Goal: Task Accomplishment & Management: Use online tool/utility

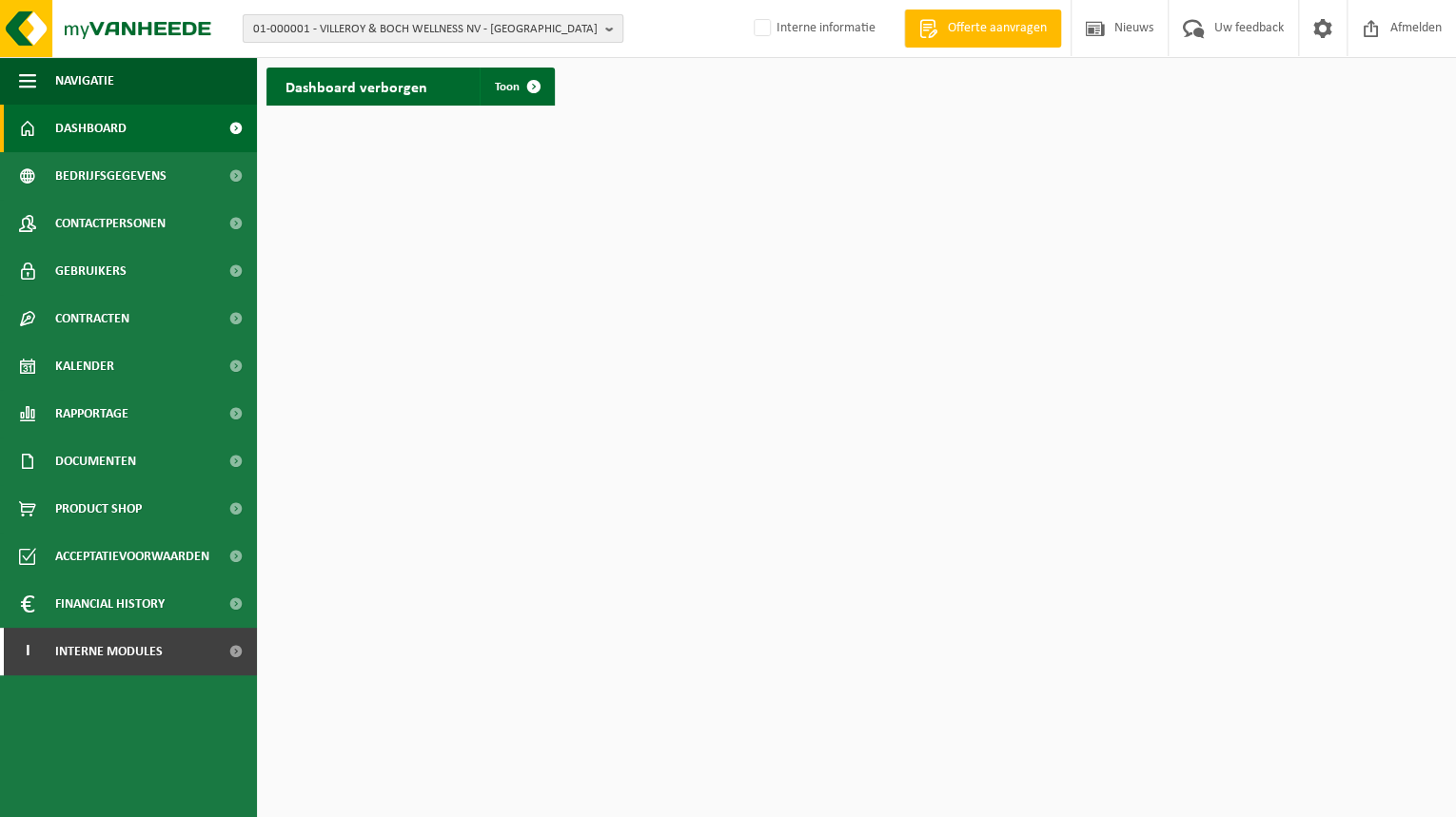
click at [296, 41] on span "01-000001 - VILLEROY & BOCH WELLNESS NV - ROESELARE" at bounding box center [425, 29] width 344 height 28
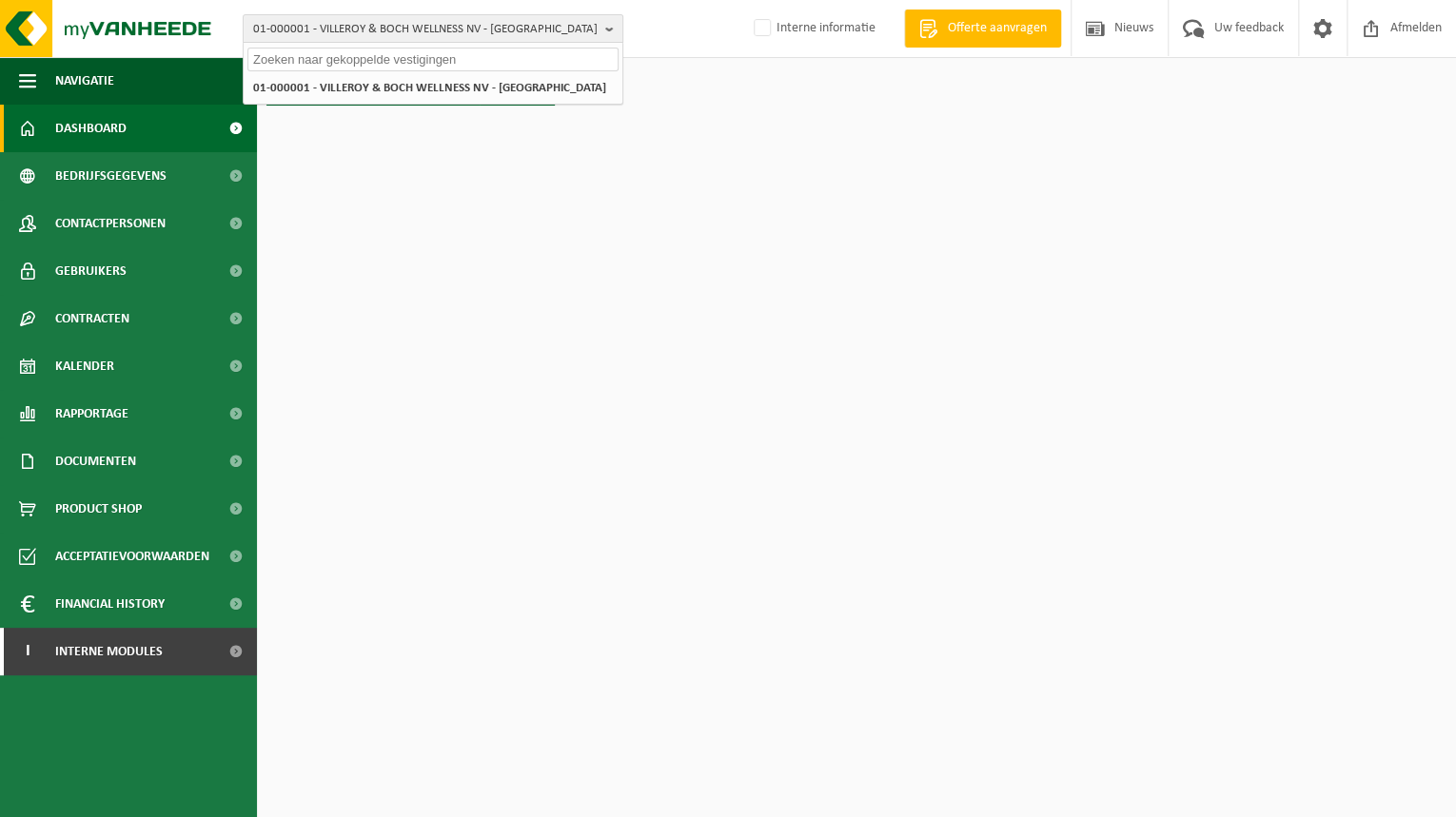
paste input "10-742940"
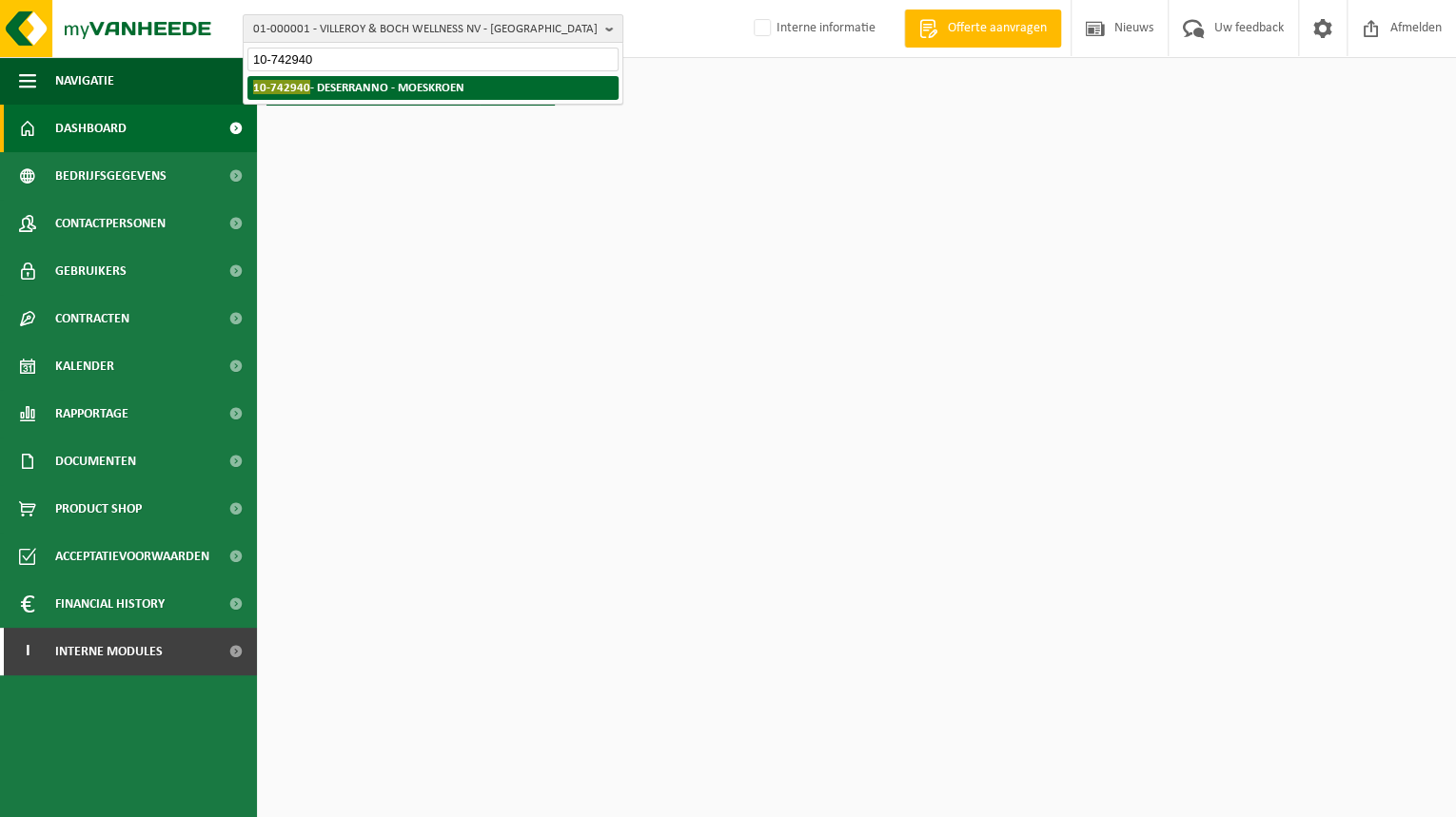
type input "10-742940"
click at [298, 86] on span "10-742940" at bounding box center [281, 87] width 57 height 15
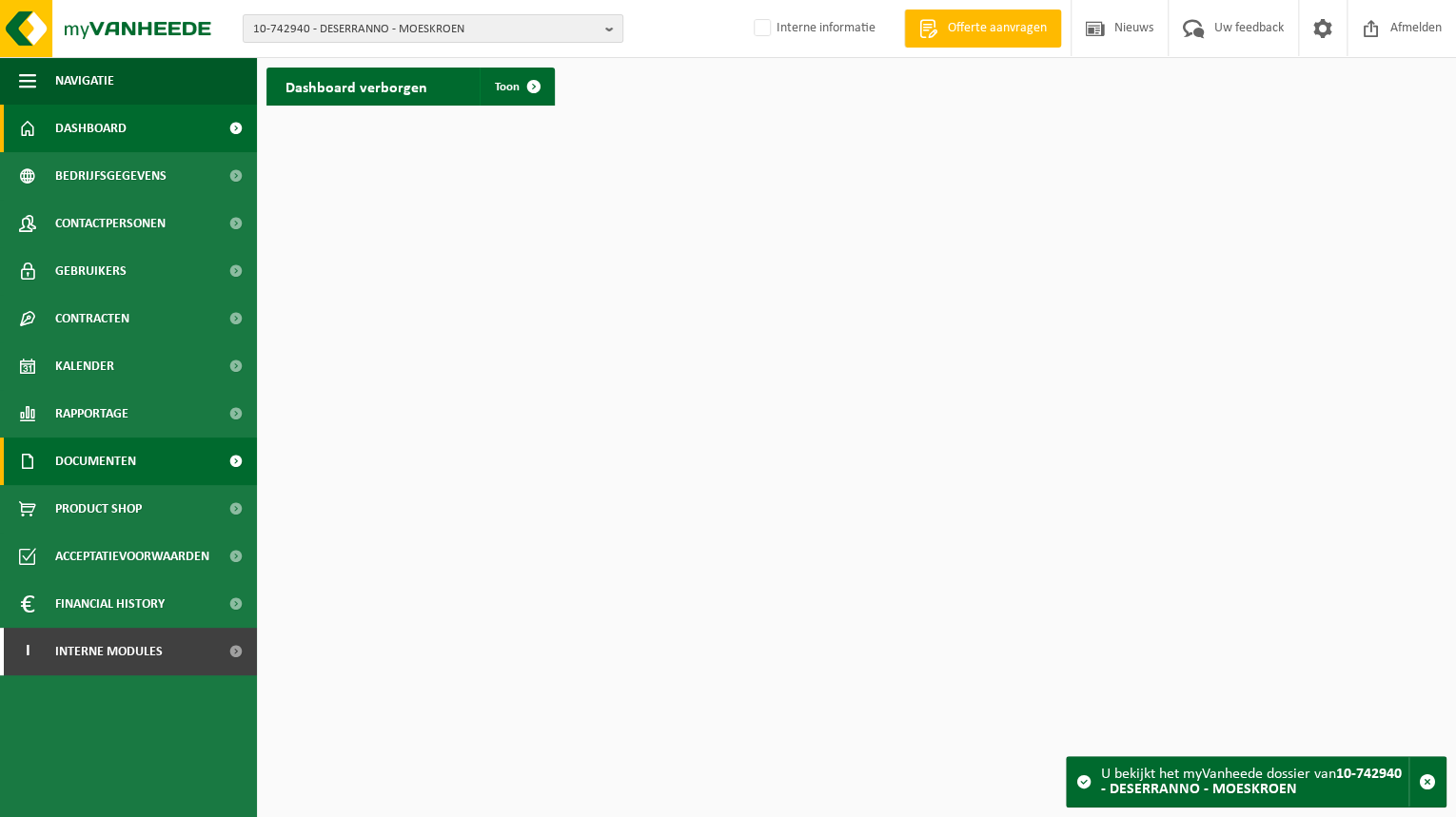
click at [98, 456] on span "Documenten" at bounding box center [95, 461] width 81 height 48
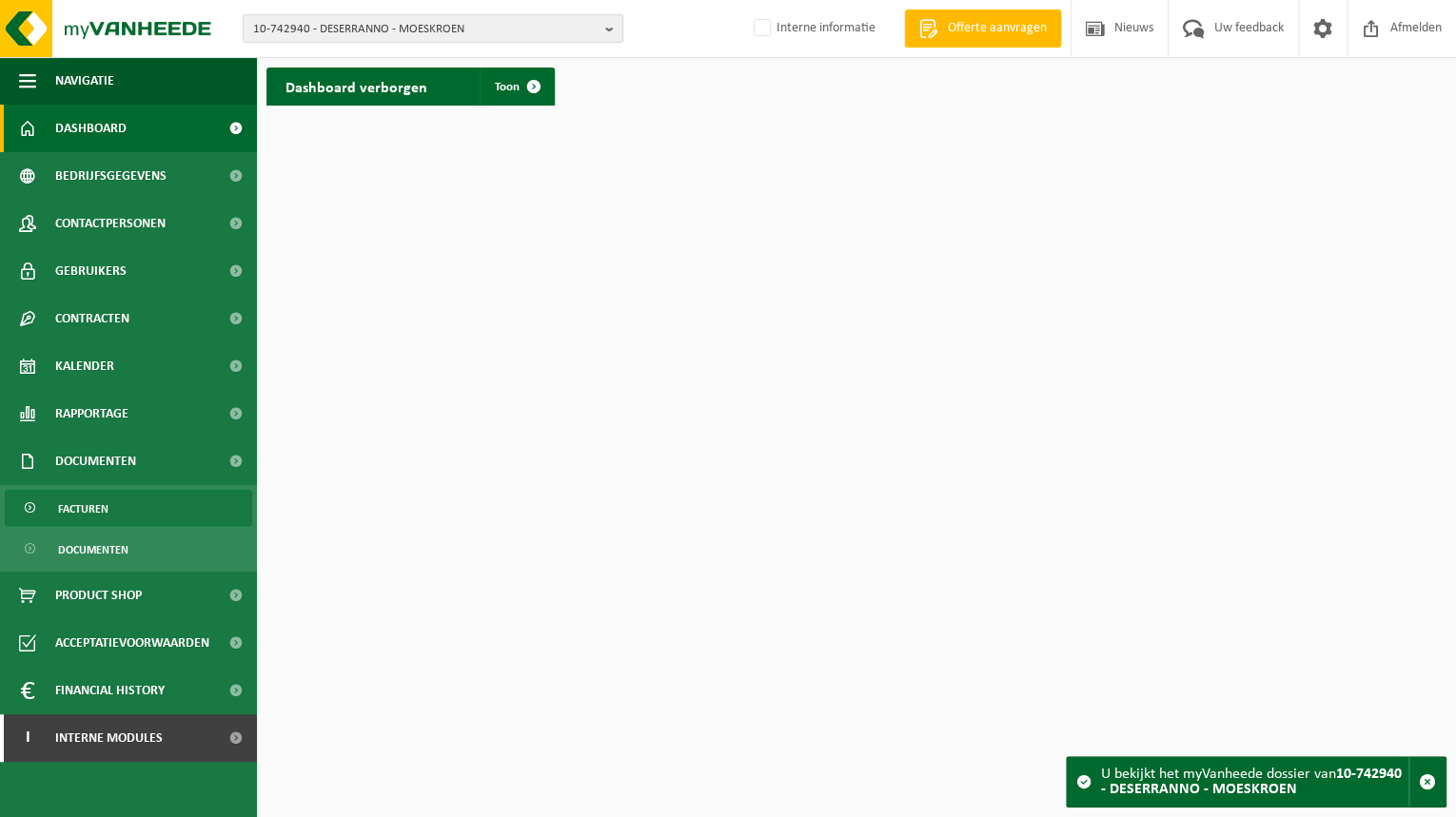
click at [189, 499] on link "Facturen" at bounding box center [128, 507] width 247 height 36
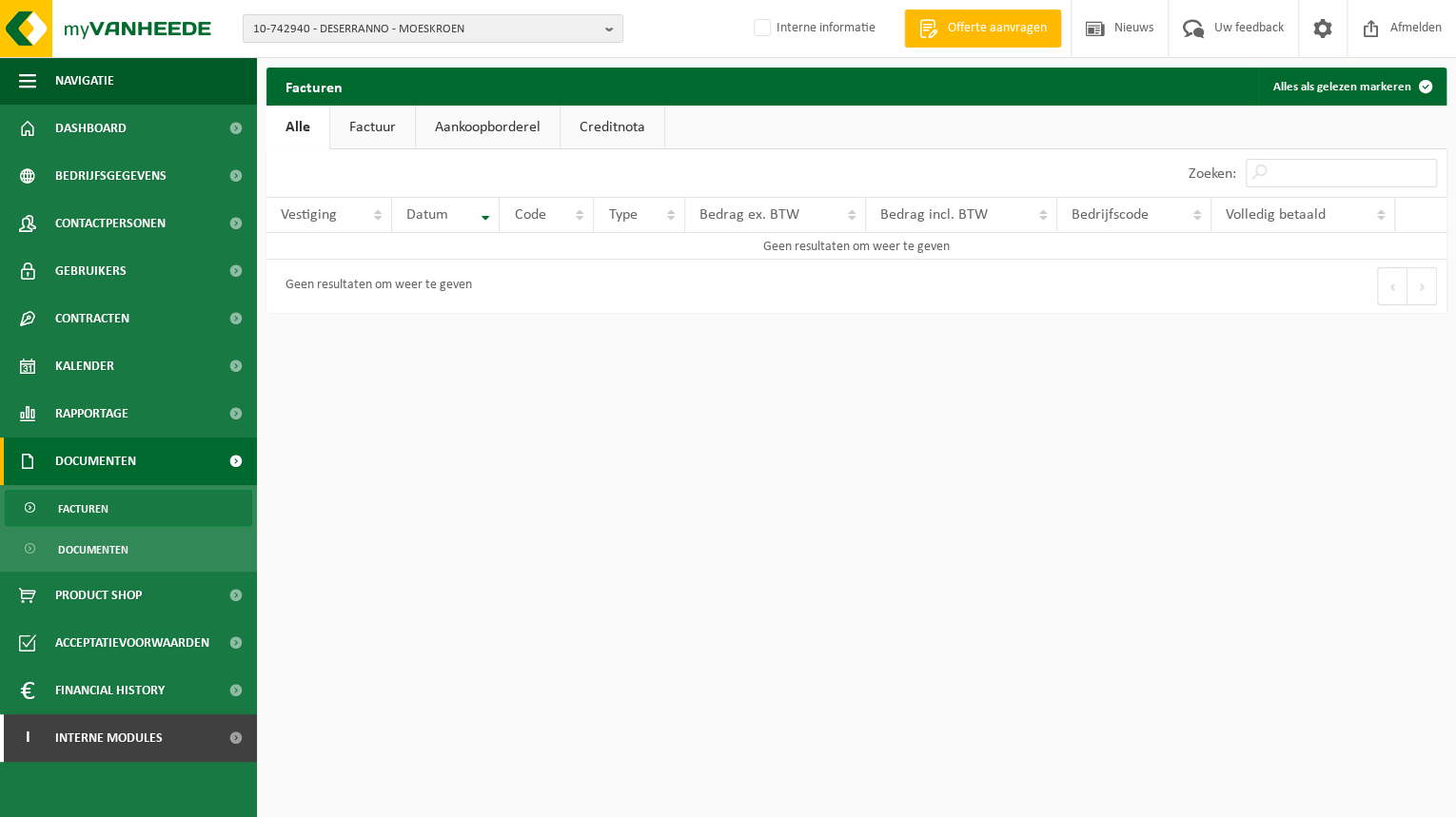
click at [390, 133] on link "Factuur" at bounding box center [372, 127] width 85 height 44
click at [90, 122] on span "Dashboard" at bounding box center [90, 128] width 71 height 48
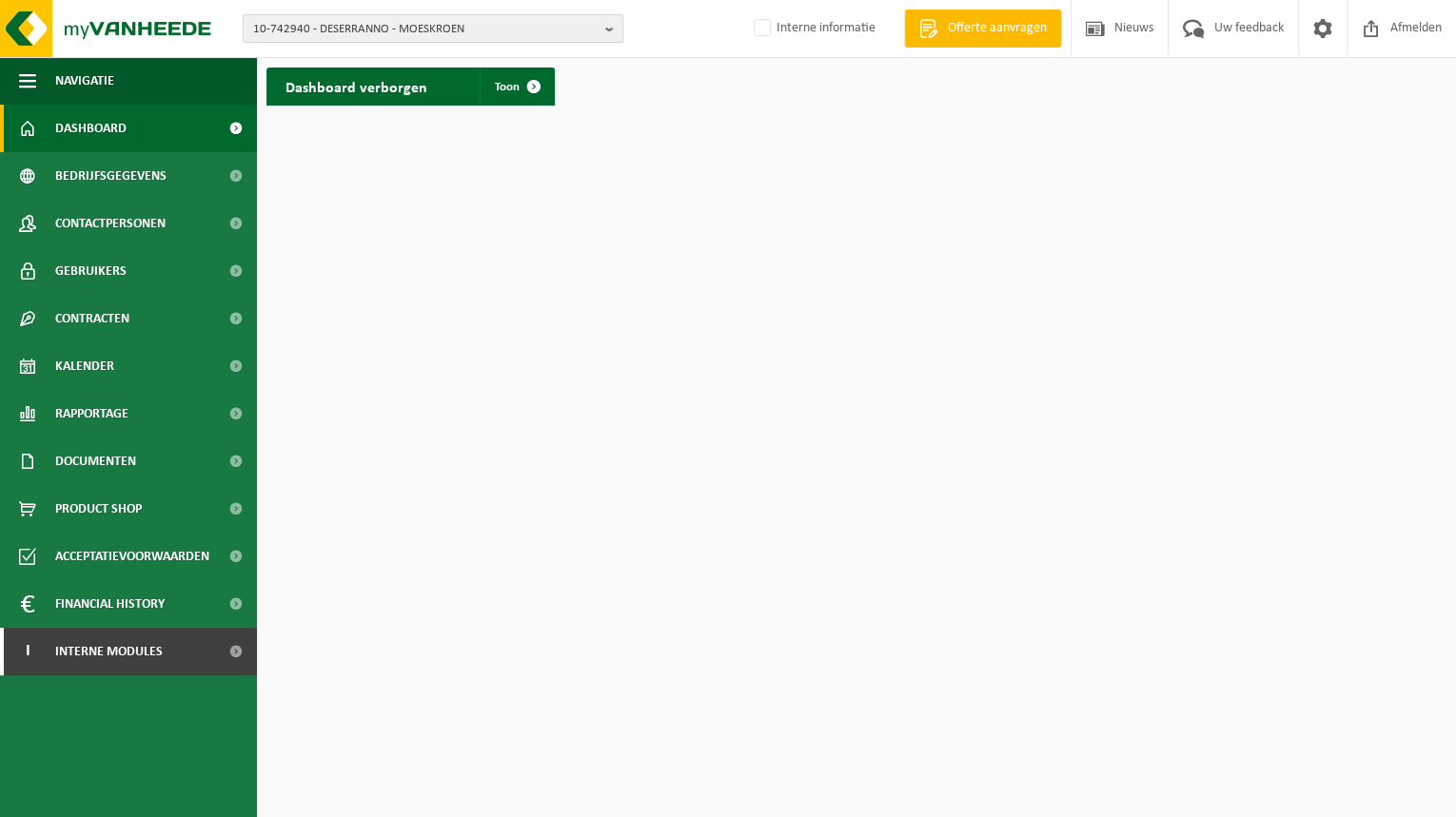
click at [498, 12] on div "10-742940 - DESERRANNO - MOESKROEN 10-742940 - DESERRANNO - MOESKROEN Interne i…" at bounding box center [728, 28] width 1456 height 58
click at [501, 18] on span "10-742940 - DESERRANNO - MOESKROEN" at bounding box center [425, 29] width 344 height 28
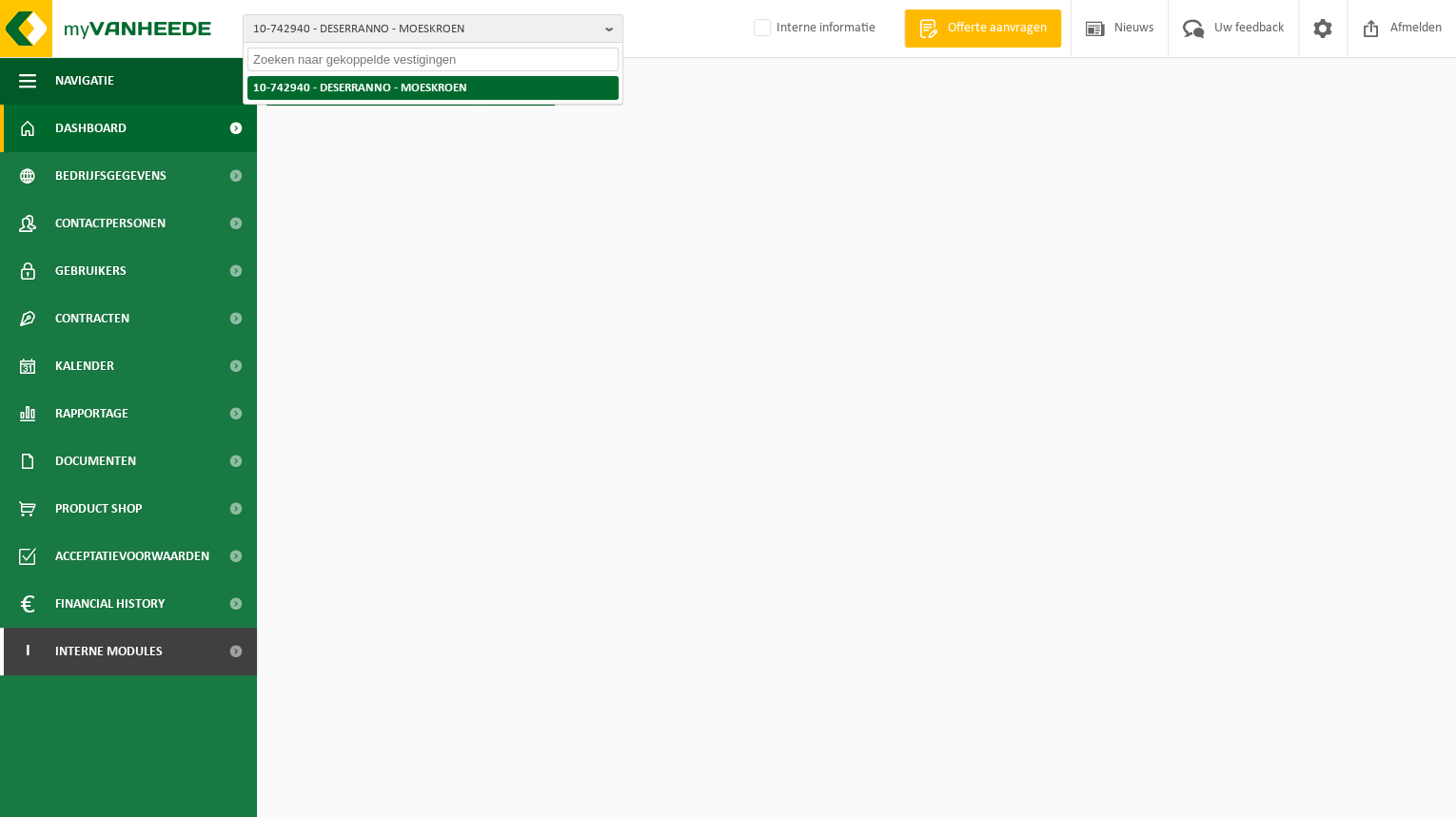
paste input "01-001861"
type input "01-001861"
click at [320, 91] on strong "01-001861 - DESERRANNO DAVE - MOESKROEN" at bounding box center [328, 87] width 151 height 15
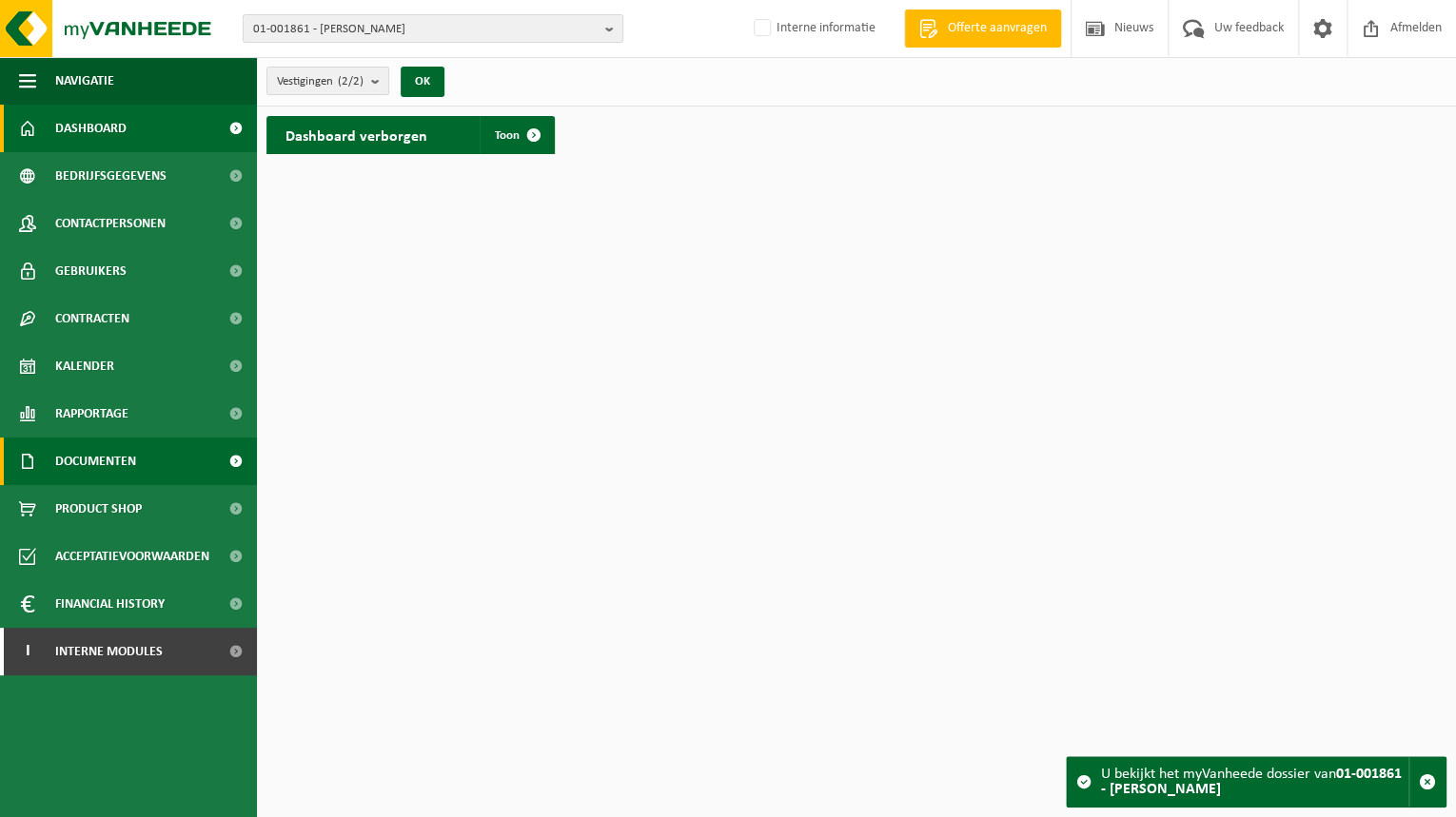
click at [99, 472] on span "Documenten" at bounding box center [95, 461] width 81 height 48
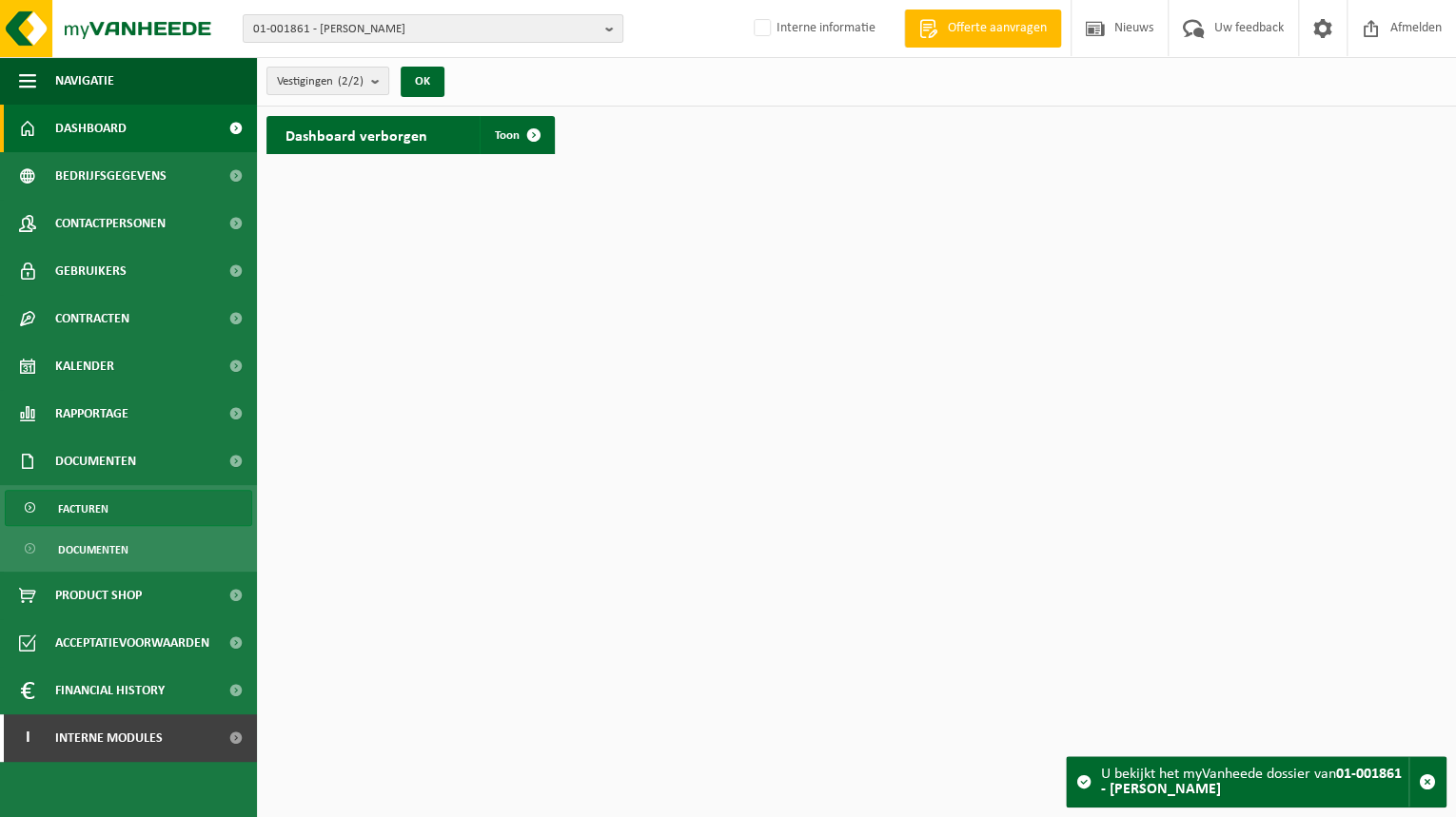
click at [107, 508] on span "Facturen" at bounding box center [83, 508] width 51 height 36
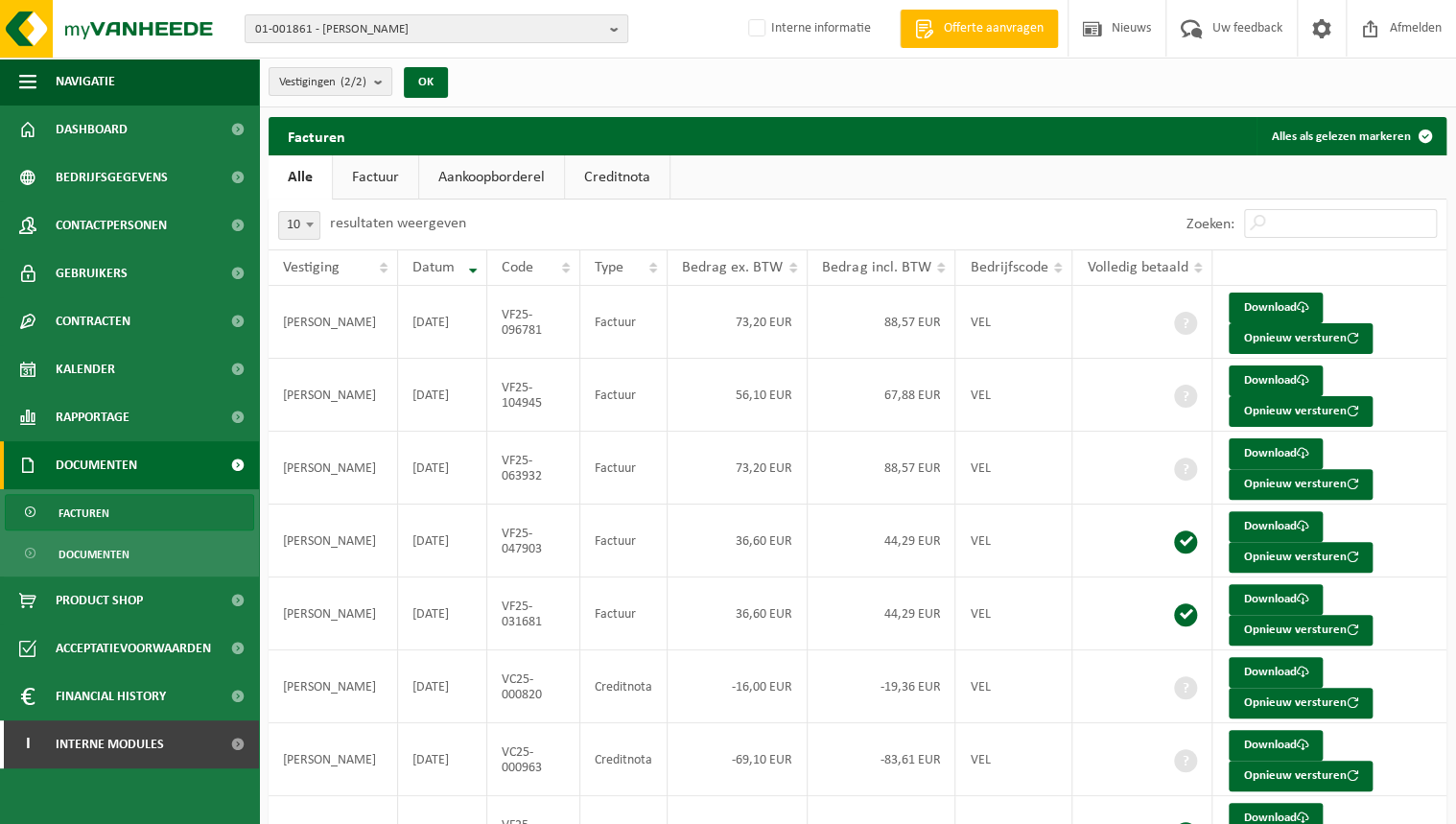
click at [402, 184] on link "Factuur" at bounding box center [375, 177] width 86 height 44
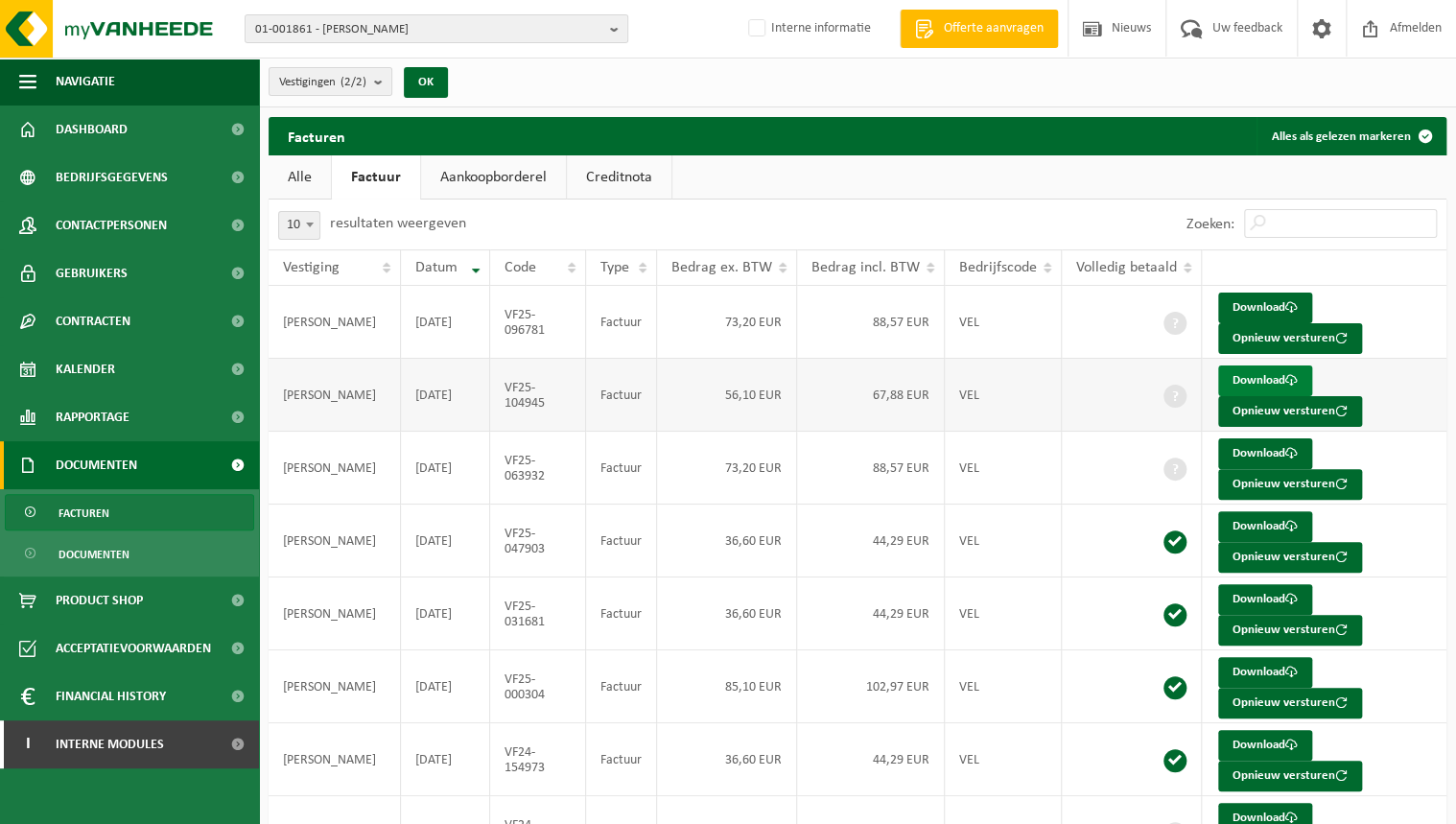
click at [1257, 383] on link "Download" at bounding box center [1265, 380] width 94 height 31
click at [326, 13] on div "01-001861 - DESERRANNO DAVE - MOESKROEN 01-001861 - DESERRANNO DAVE - MOESKROEN…" at bounding box center [728, 29] width 1456 height 58
click at [332, 25] on span "01-001861 - DESERRANNO DAVE - MOESKROEN" at bounding box center [429, 30] width 347 height 29
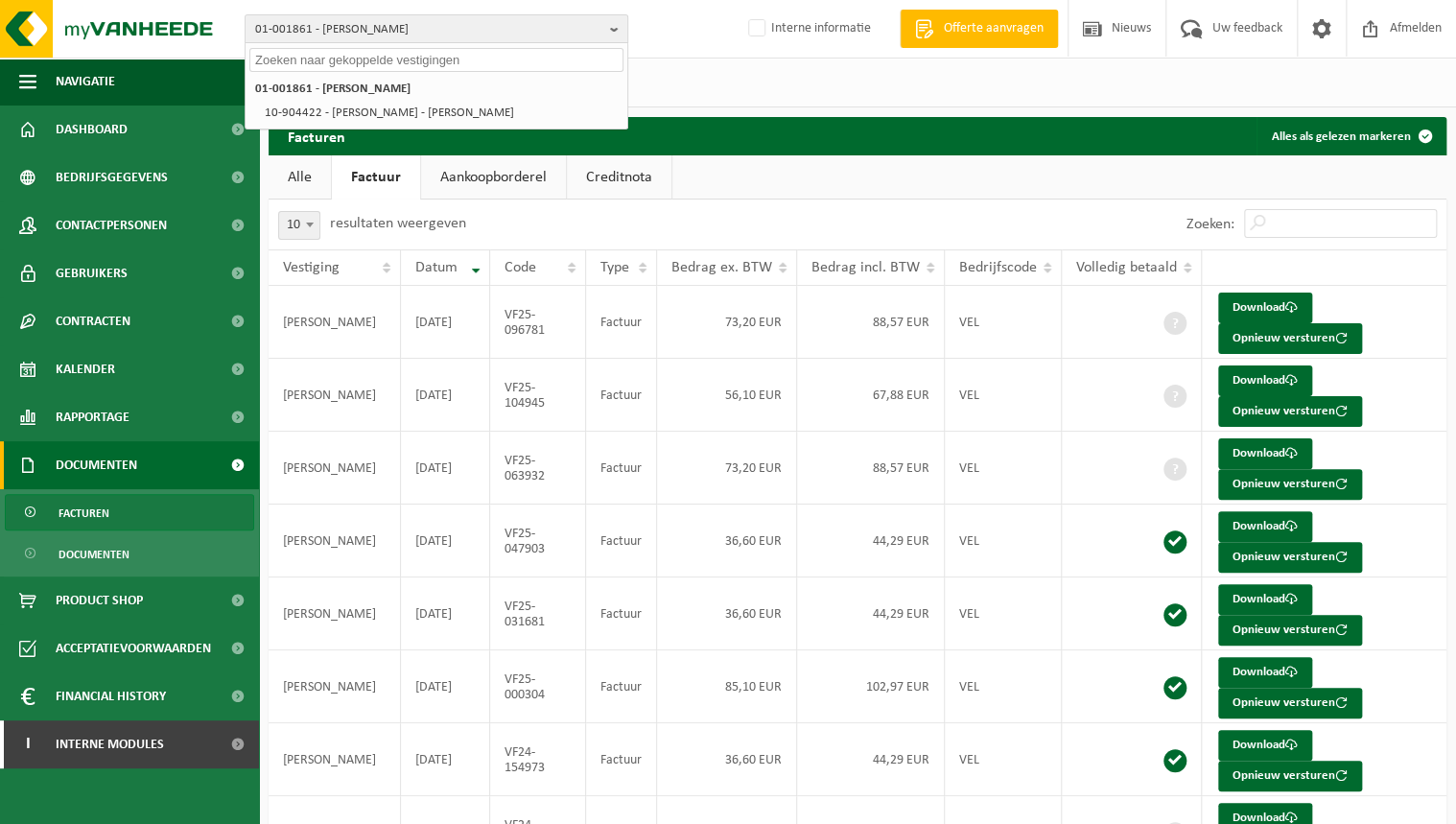
paste input "10-782537"
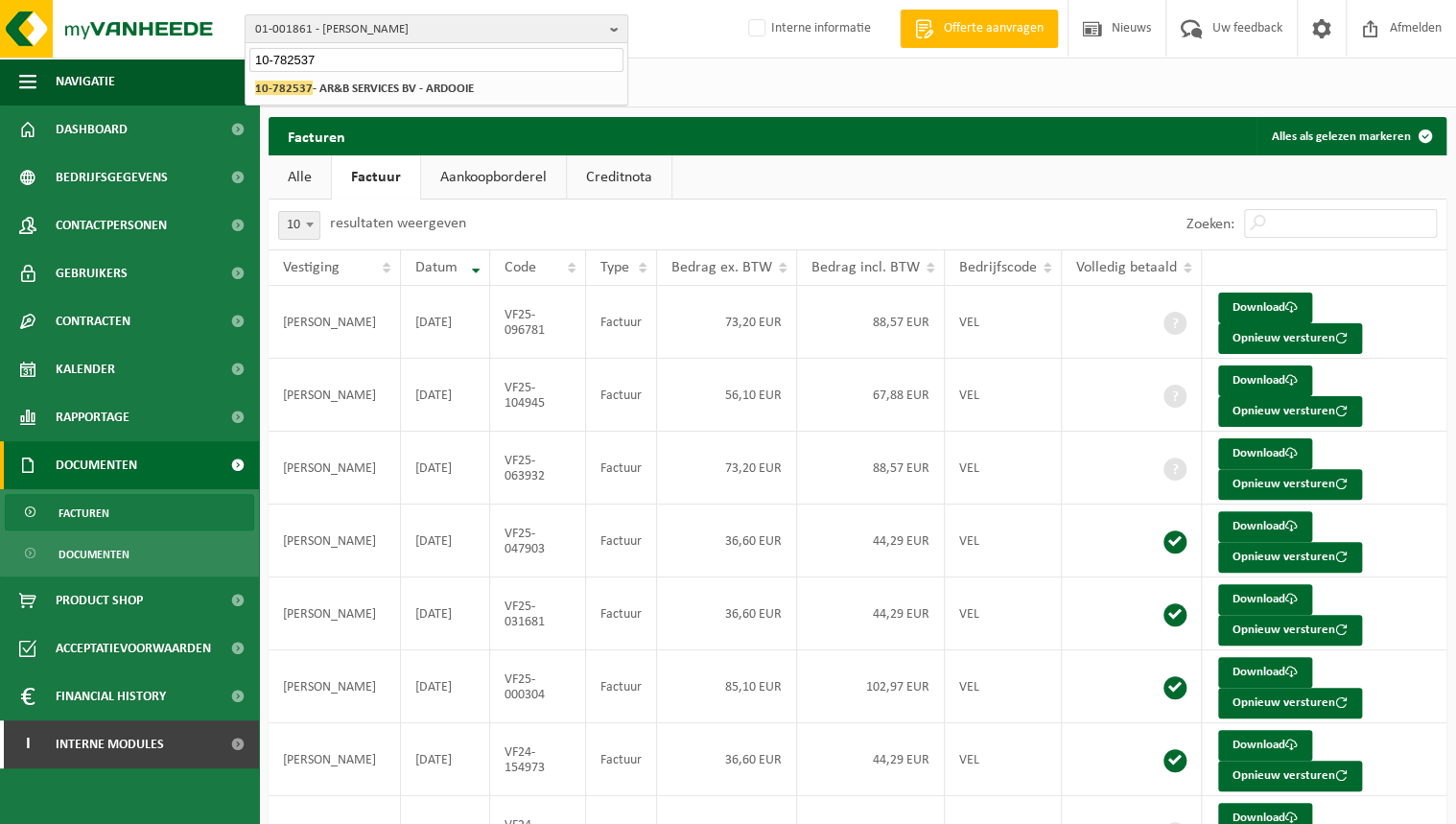
type input "10-782537"
click at [361, 82] on strong "10-782537 - AR&B SERVICES BV - ARDOOIE" at bounding box center [364, 88] width 219 height 15
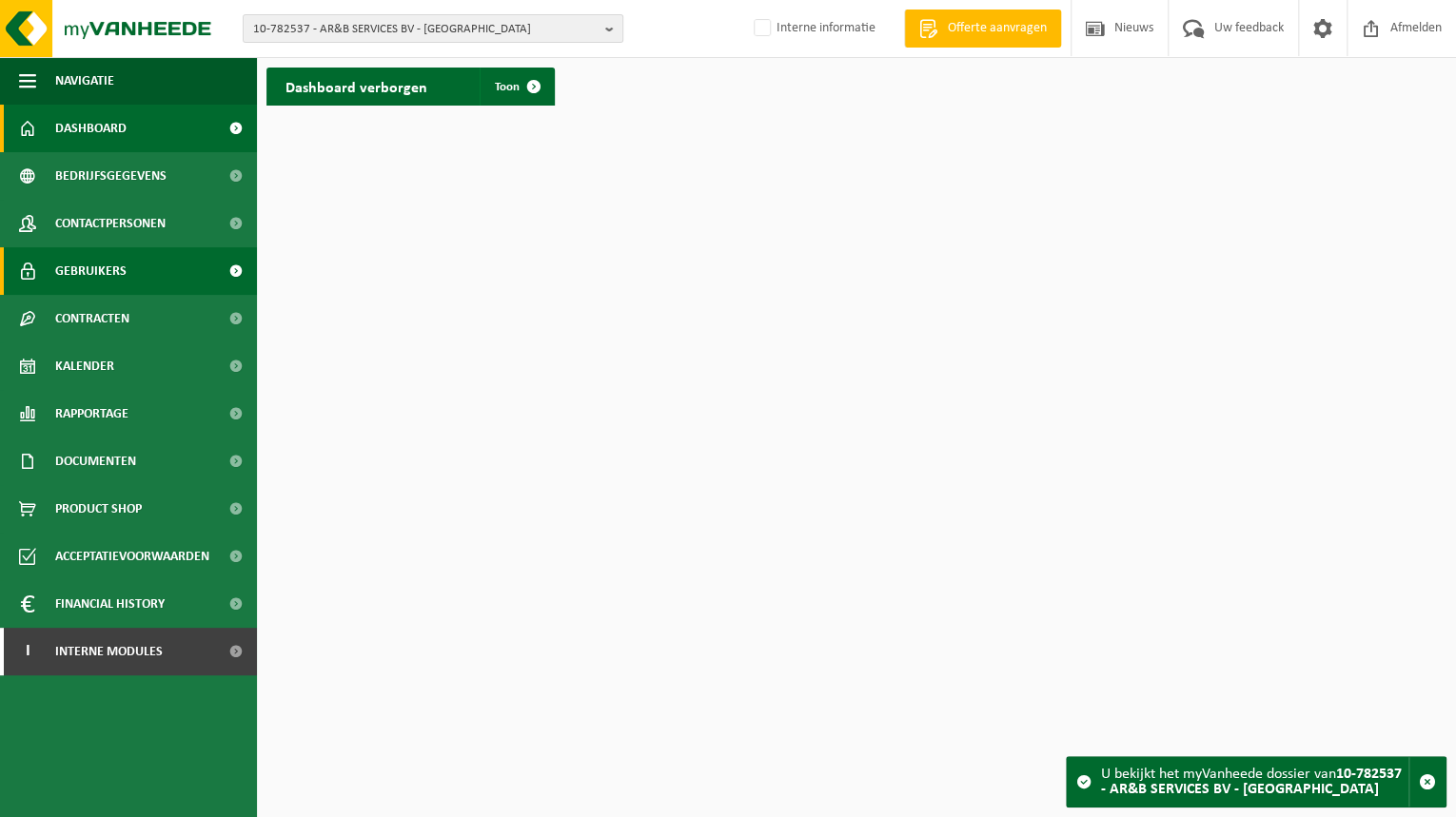
click at [111, 279] on span "Gebruikers" at bounding box center [90, 271] width 71 height 48
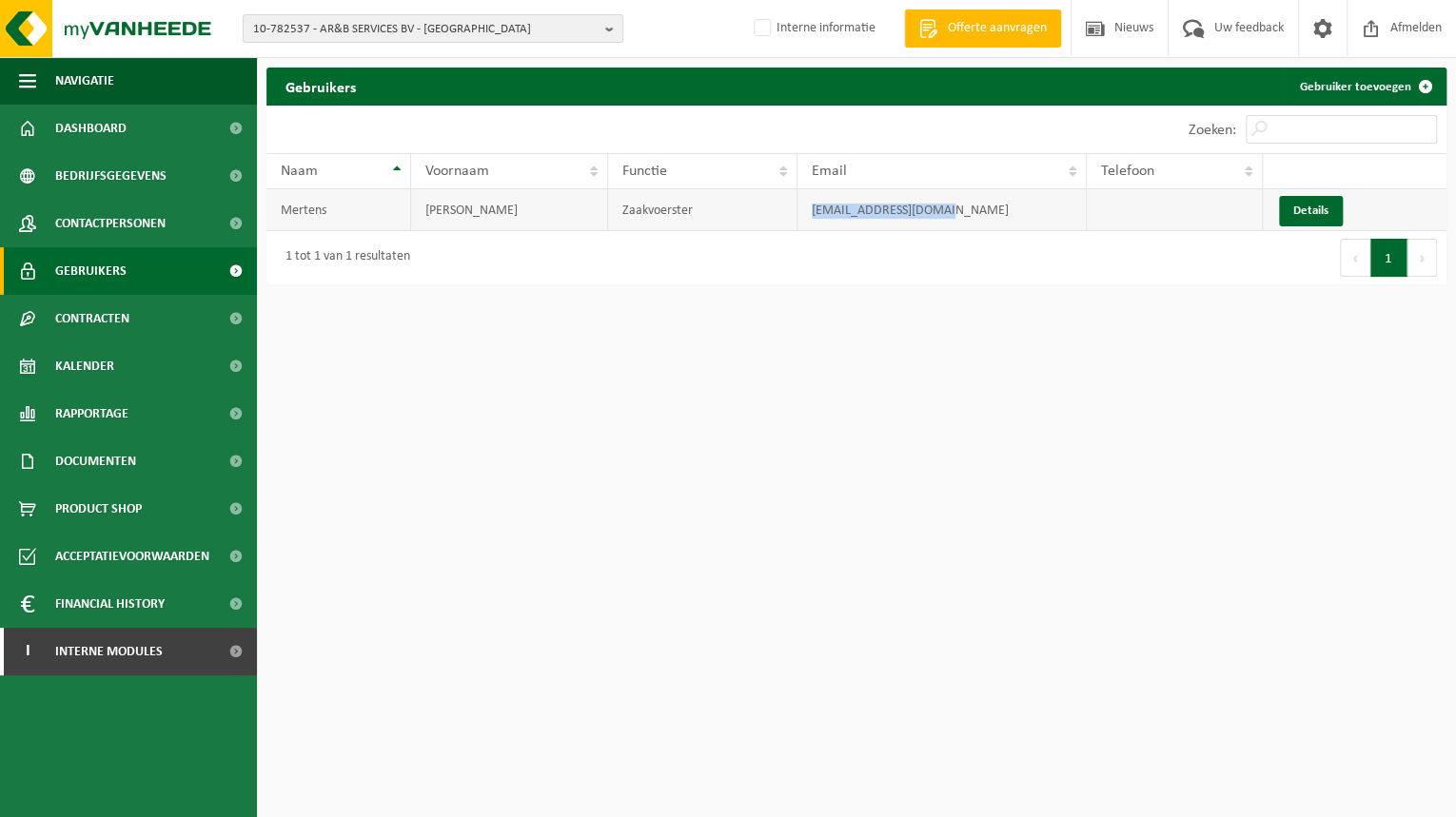
drag, startPoint x: 944, startPoint y: 213, endPoint x: 722, endPoint y: 225, distance: 222.3
click at [722, 225] on tr "[PERSON_NAME] [EMAIL_ADDRESS][DOMAIN_NAME] Details" at bounding box center [856, 210] width 1179 height 42
copy tr "[EMAIL_ADDRESS][DOMAIN_NAME]"
click at [125, 641] on span "Interne modules" at bounding box center [108, 652] width 107 height 48
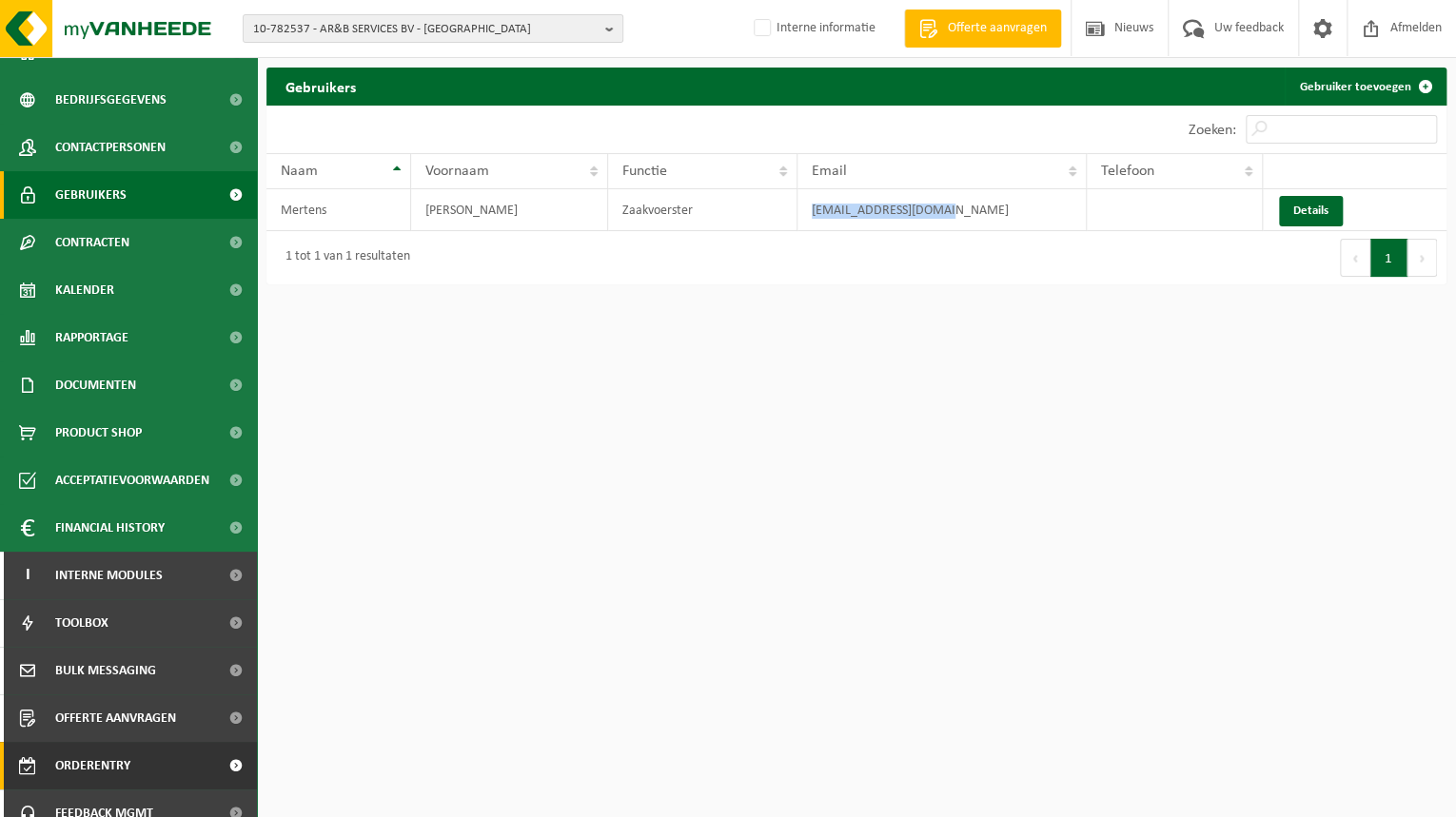
scroll to position [144, 0]
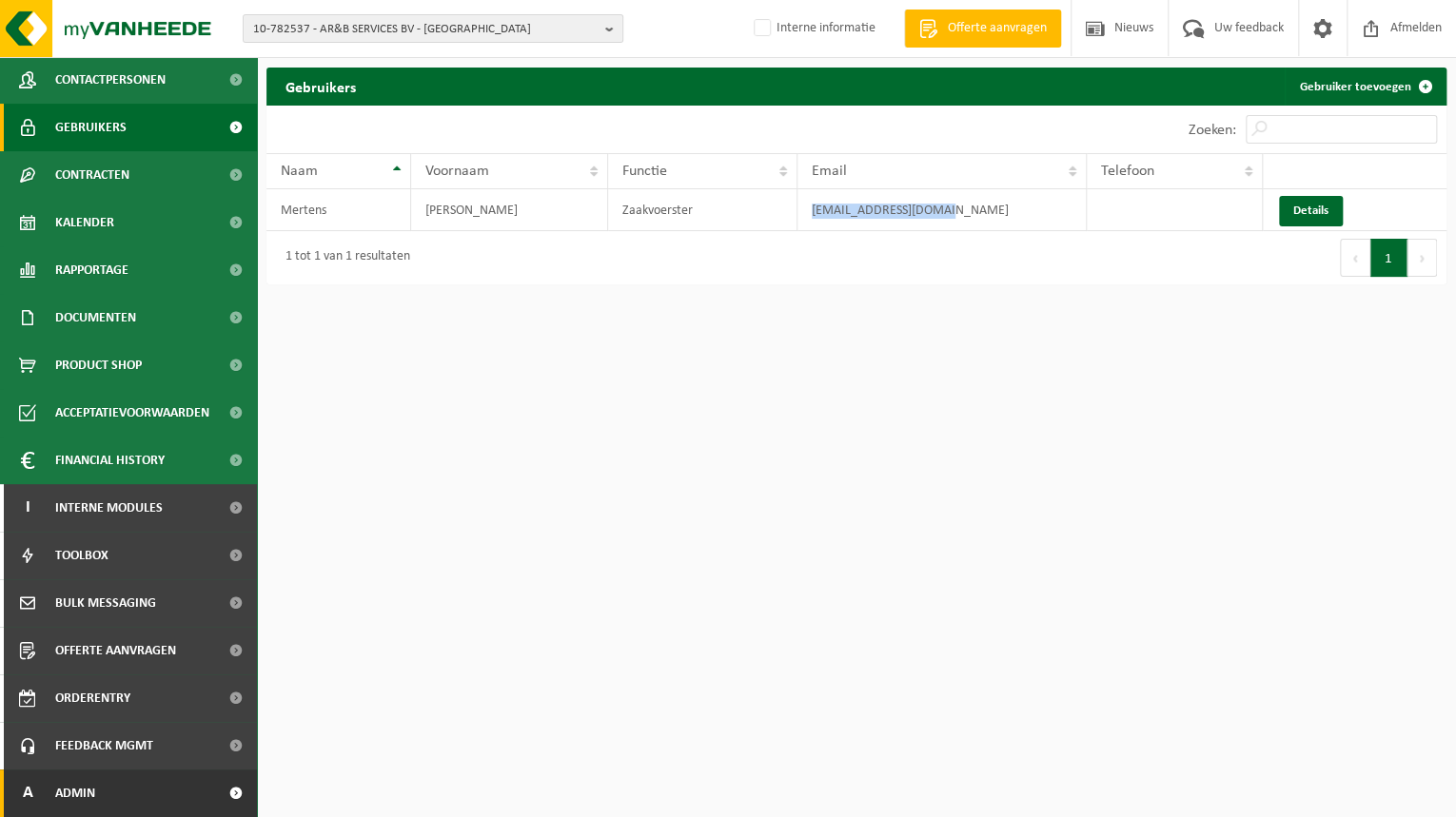
click at [90, 789] on span "Admin" at bounding box center [74, 794] width 40 height 48
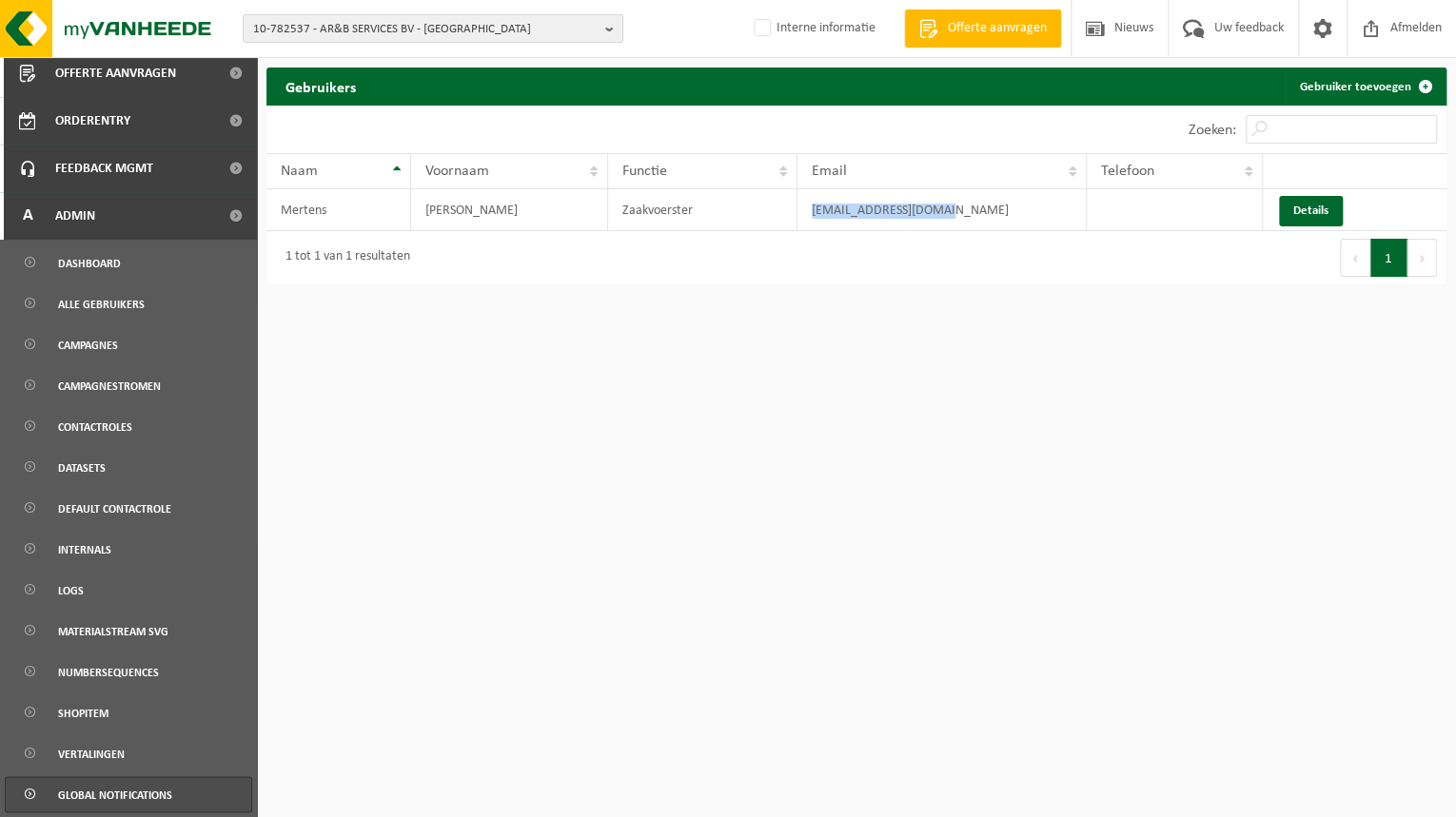
scroll to position [803, 0]
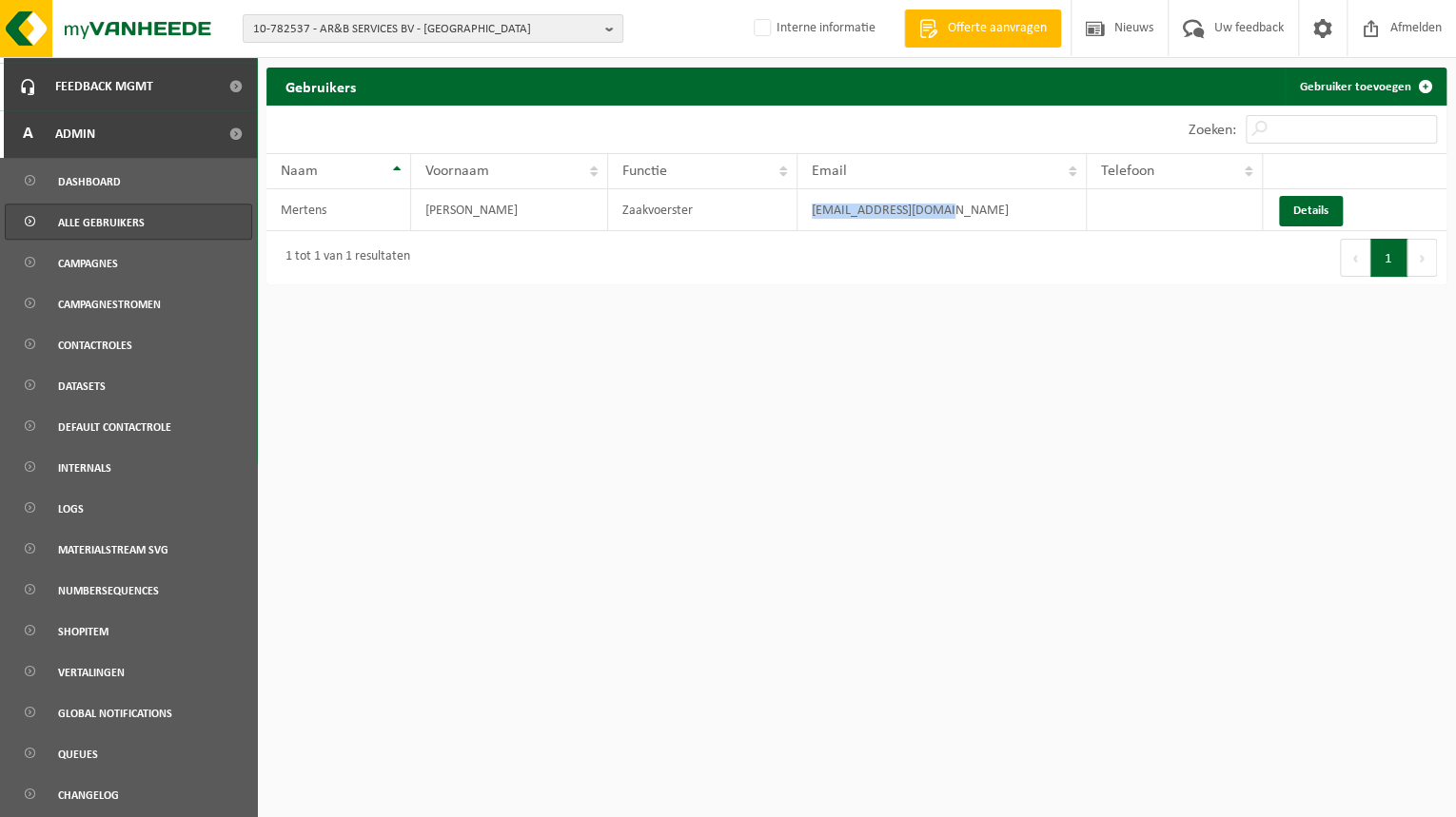
click at [124, 235] on span "Alle gebruikers" at bounding box center [101, 222] width 87 height 36
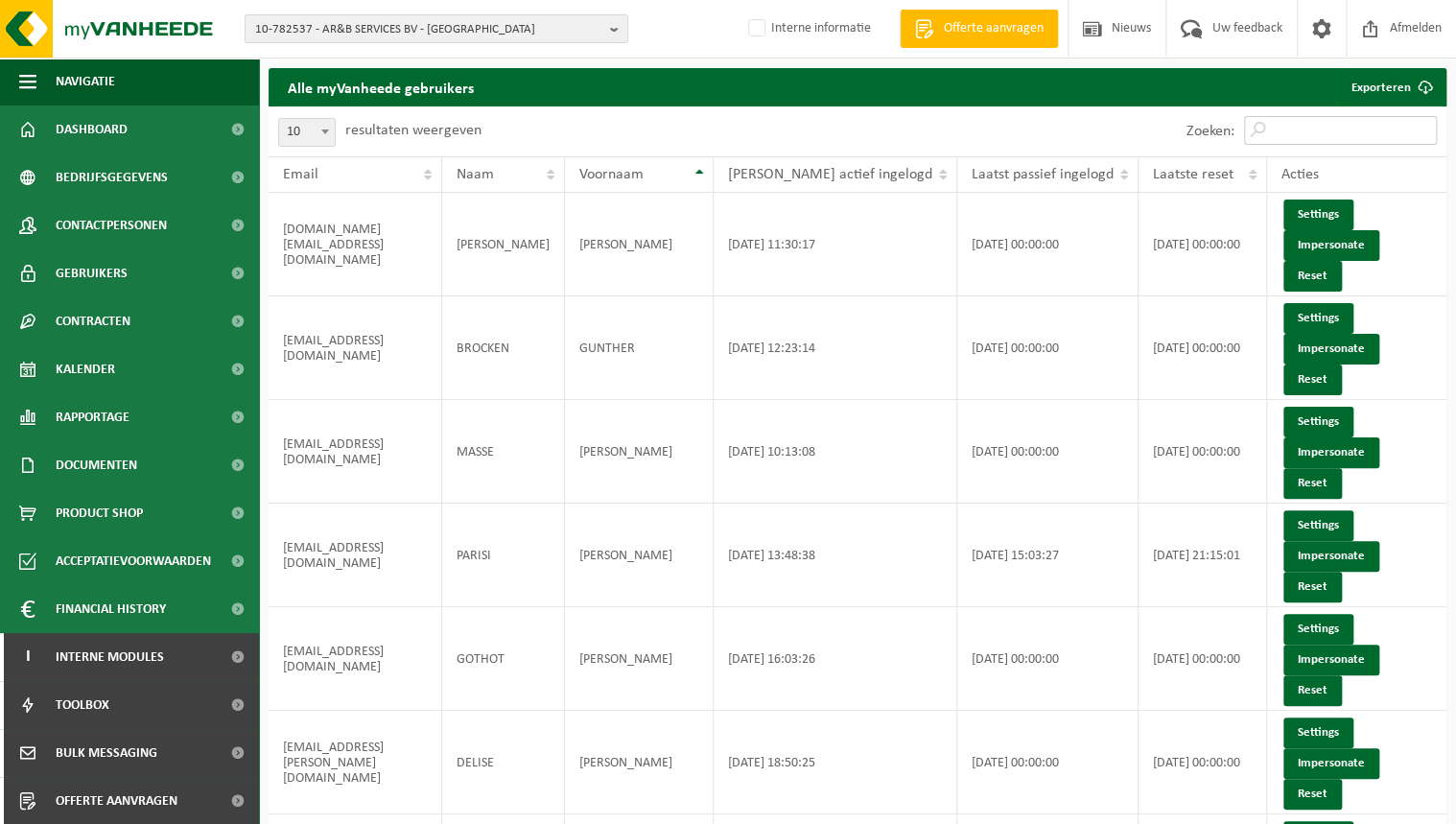
click at [1387, 134] on input "Zoeken:" at bounding box center [1341, 130] width 193 height 29
paste input "[EMAIL_ADDRESS][DOMAIN_NAME]"
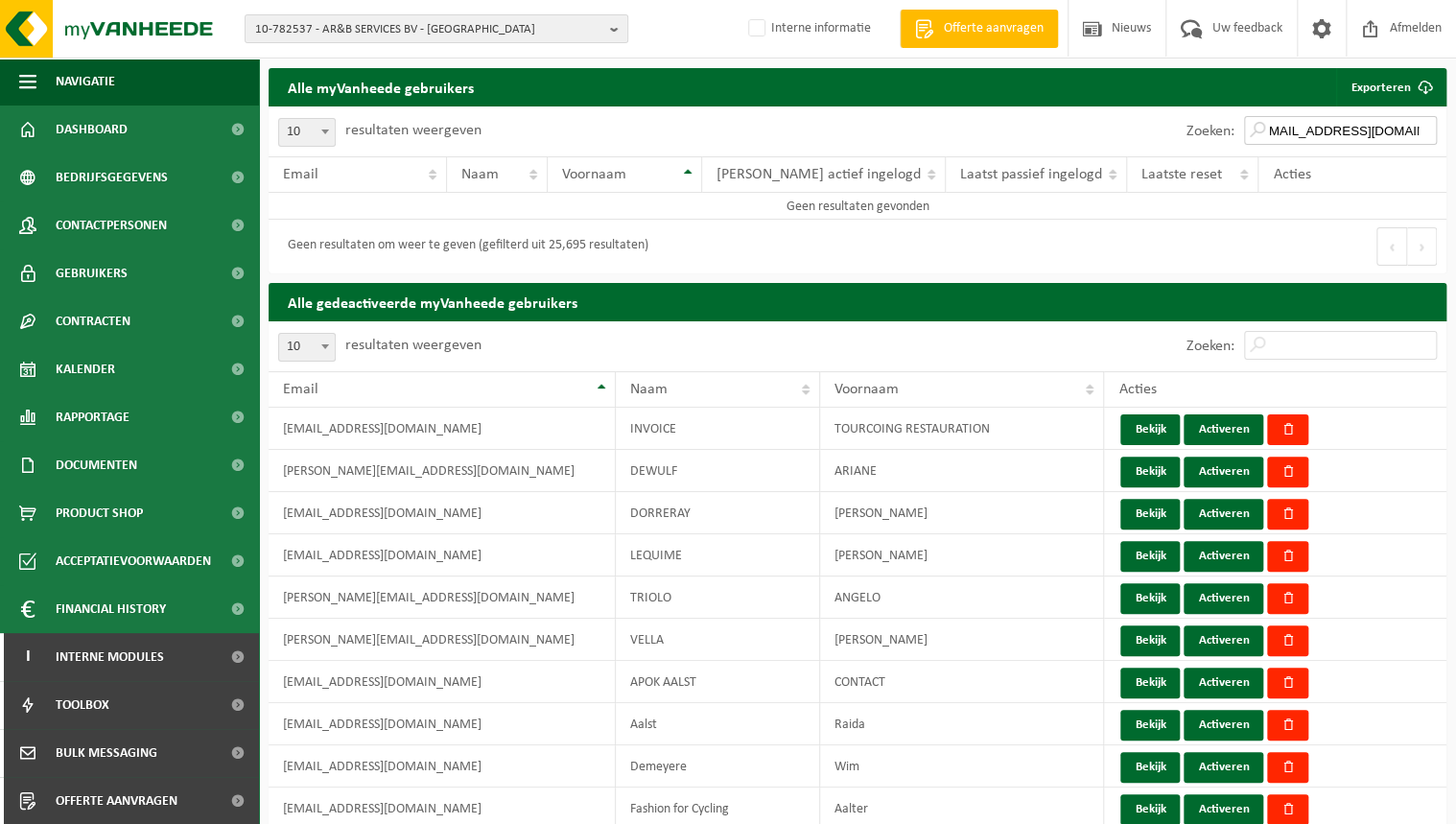
click at [1284, 125] on input "info@arnb-services.be" at bounding box center [1341, 130] width 193 height 29
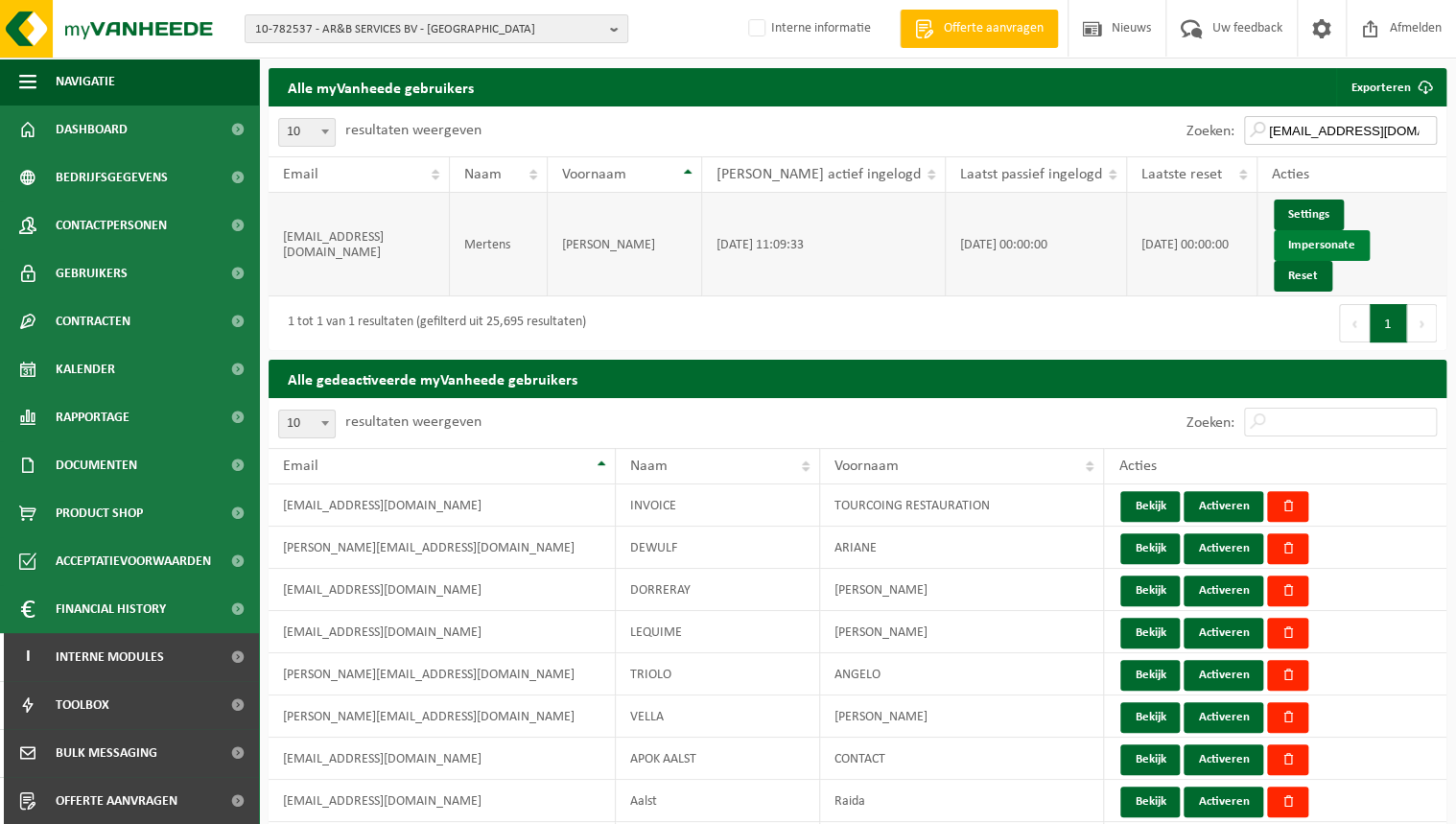
type input "info@arnb-services.be"
click at [1357, 231] on link "Impersonate" at bounding box center [1321, 245] width 96 height 31
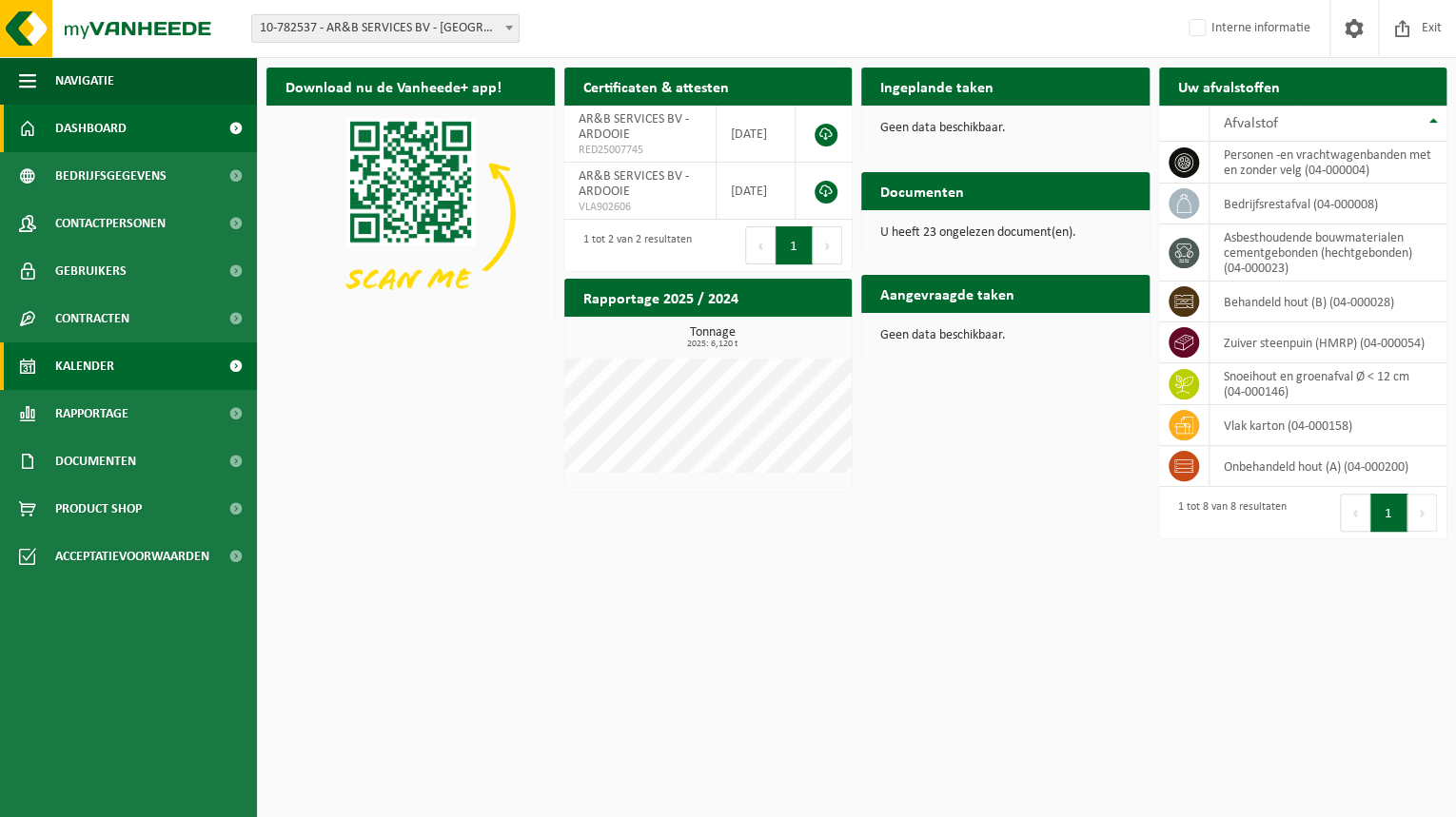
click at [125, 377] on link "Kalender" at bounding box center [128, 366] width 257 height 48
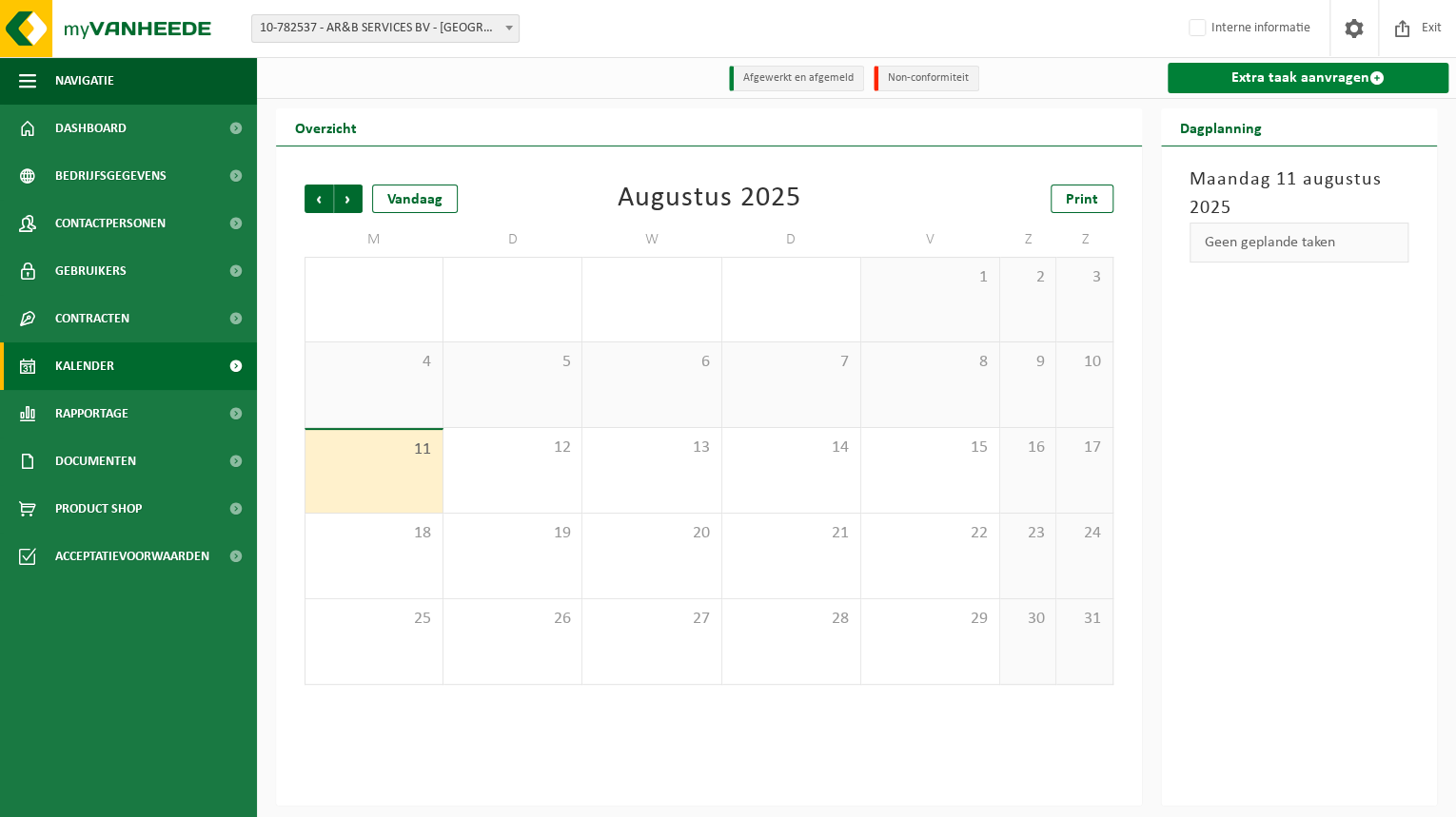
click at [1369, 81] on span at bounding box center [1377, 78] width 16 height 16
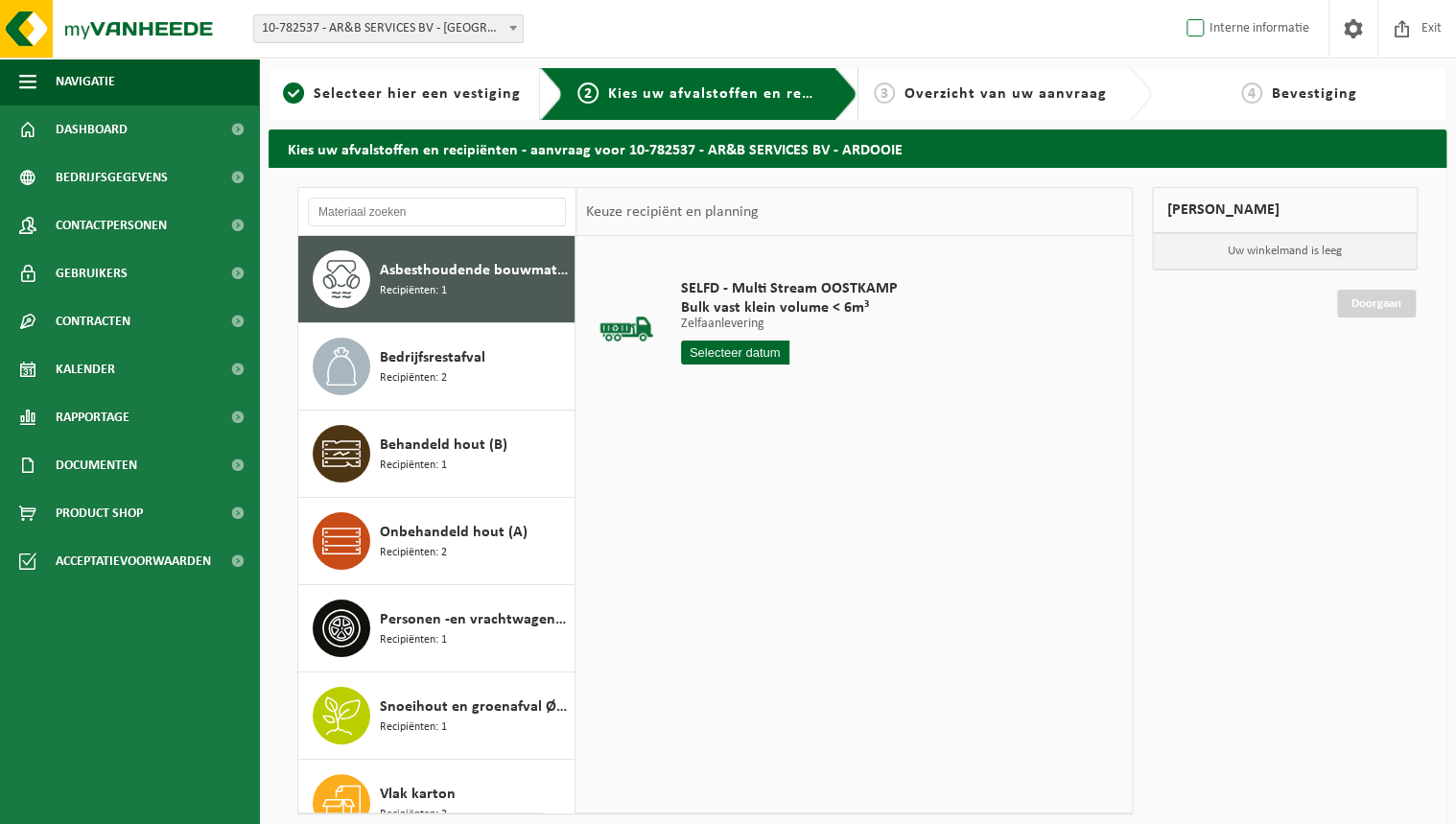
click at [1192, 28] on label "Interne informatie" at bounding box center [1246, 29] width 127 height 29
click at [1180, 0] on input "Interne informatie" at bounding box center [1179, -1] width 1 height 1
checkbox input "true"
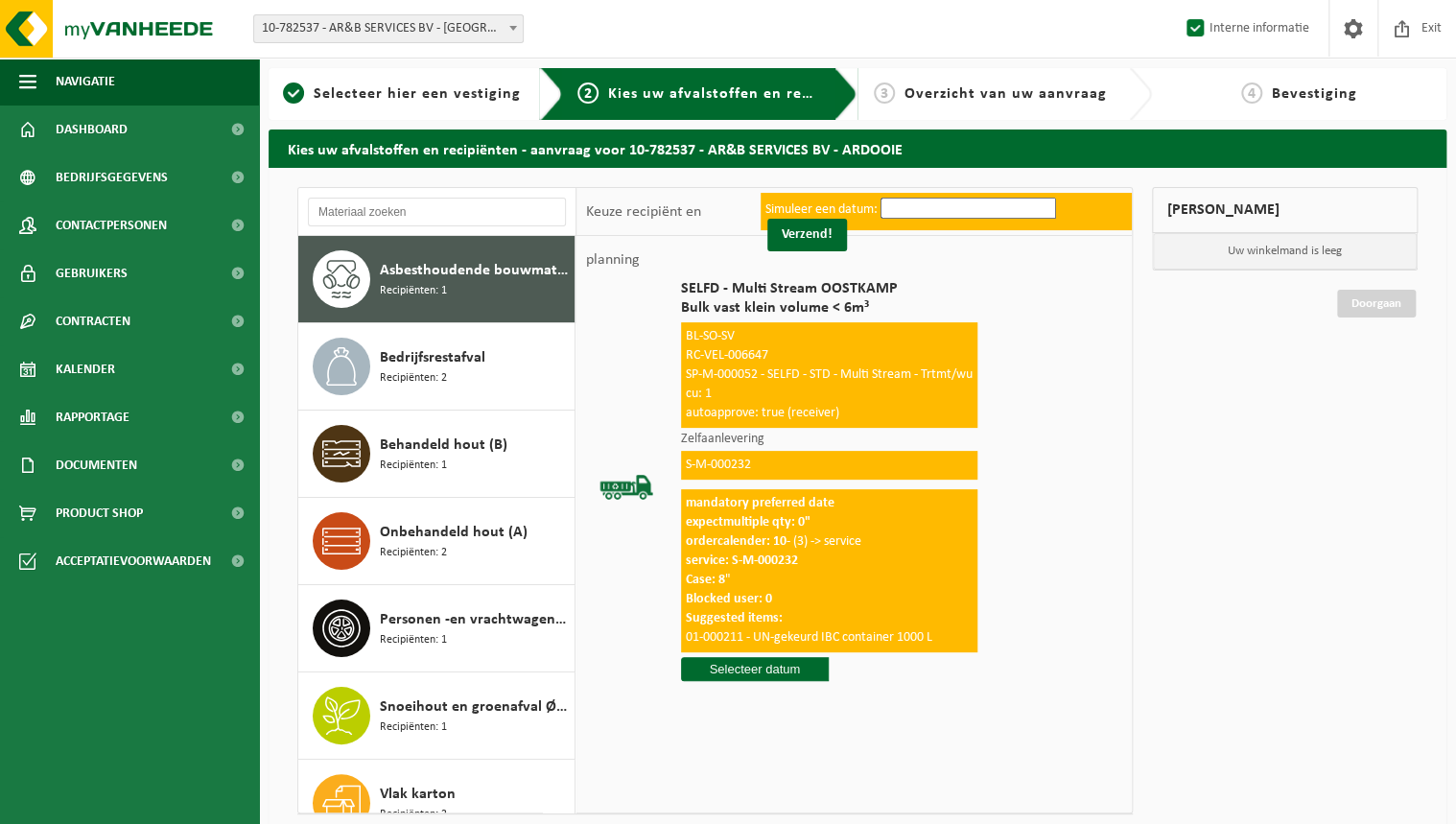
click at [986, 207] on input "text" at bounding box center [968, 208] width 175 height 21
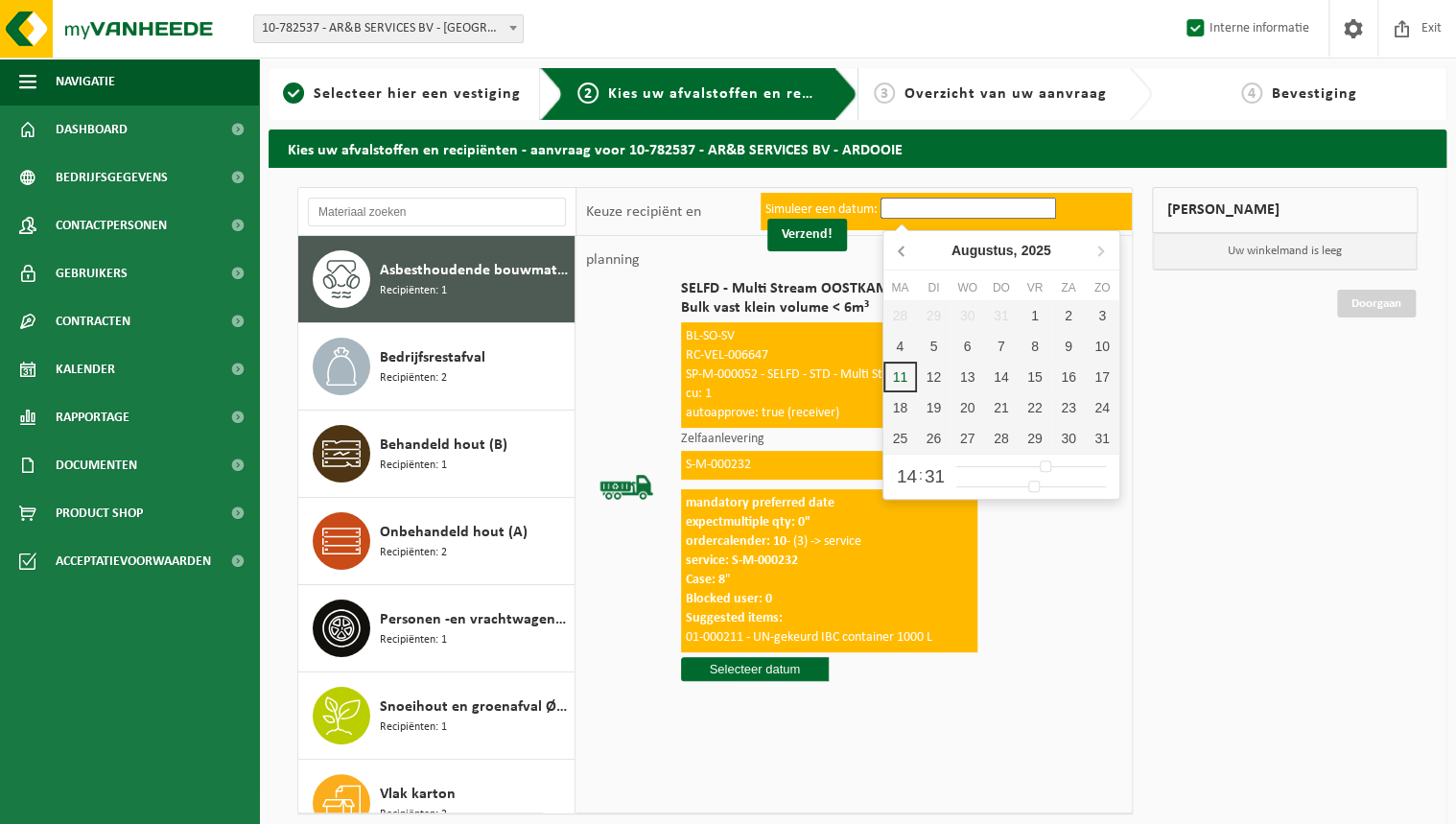
click at [896, 254] on icon at bounding box center [902, 250] width 31 height 31
click at [936, 396] on div "22" at bounding box center [934, 407] width 33 height 31
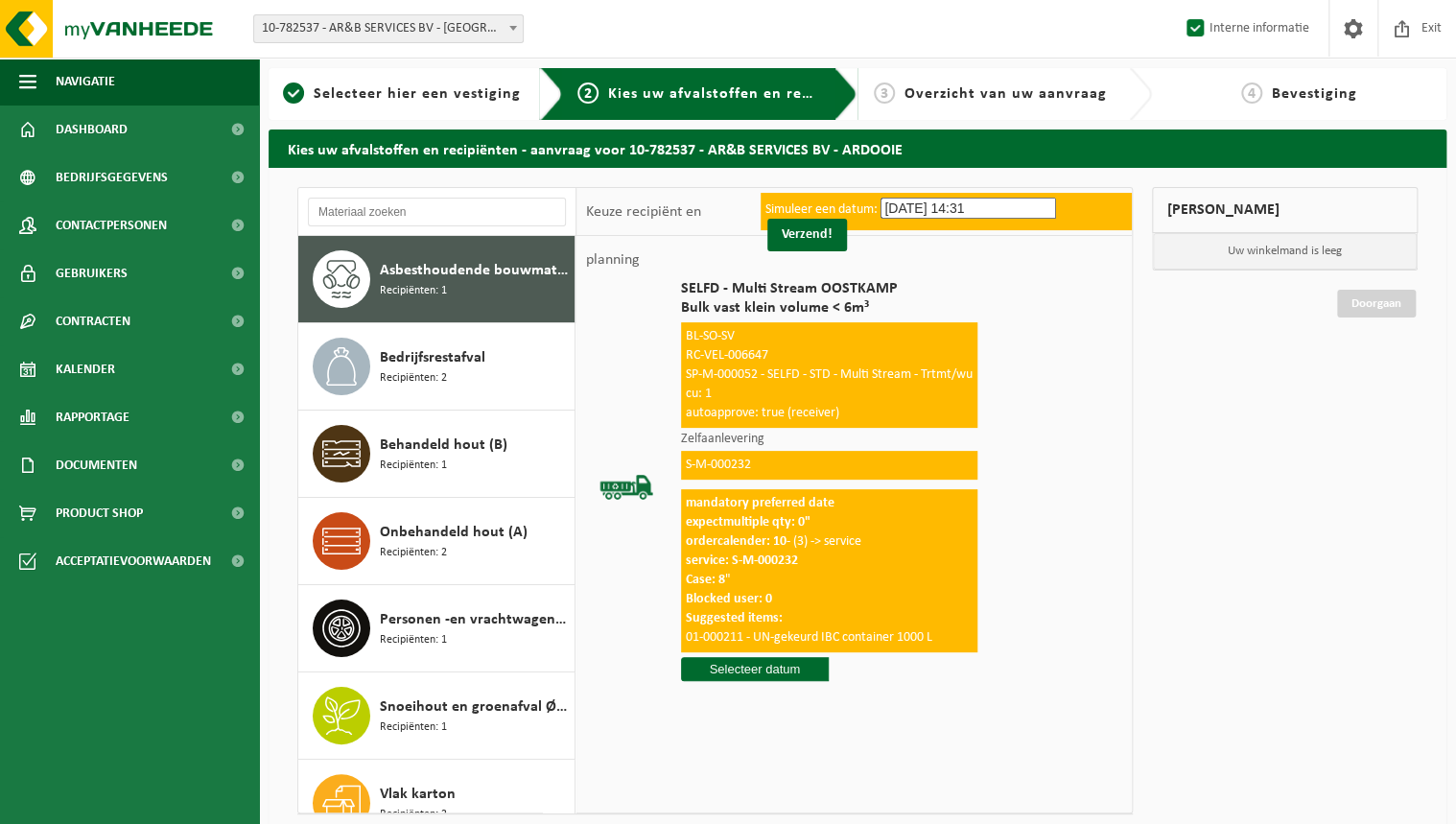
click at [993, 206] on input "22-07-2025 14:31" at bounding box center [968, 208] width 175 height 21
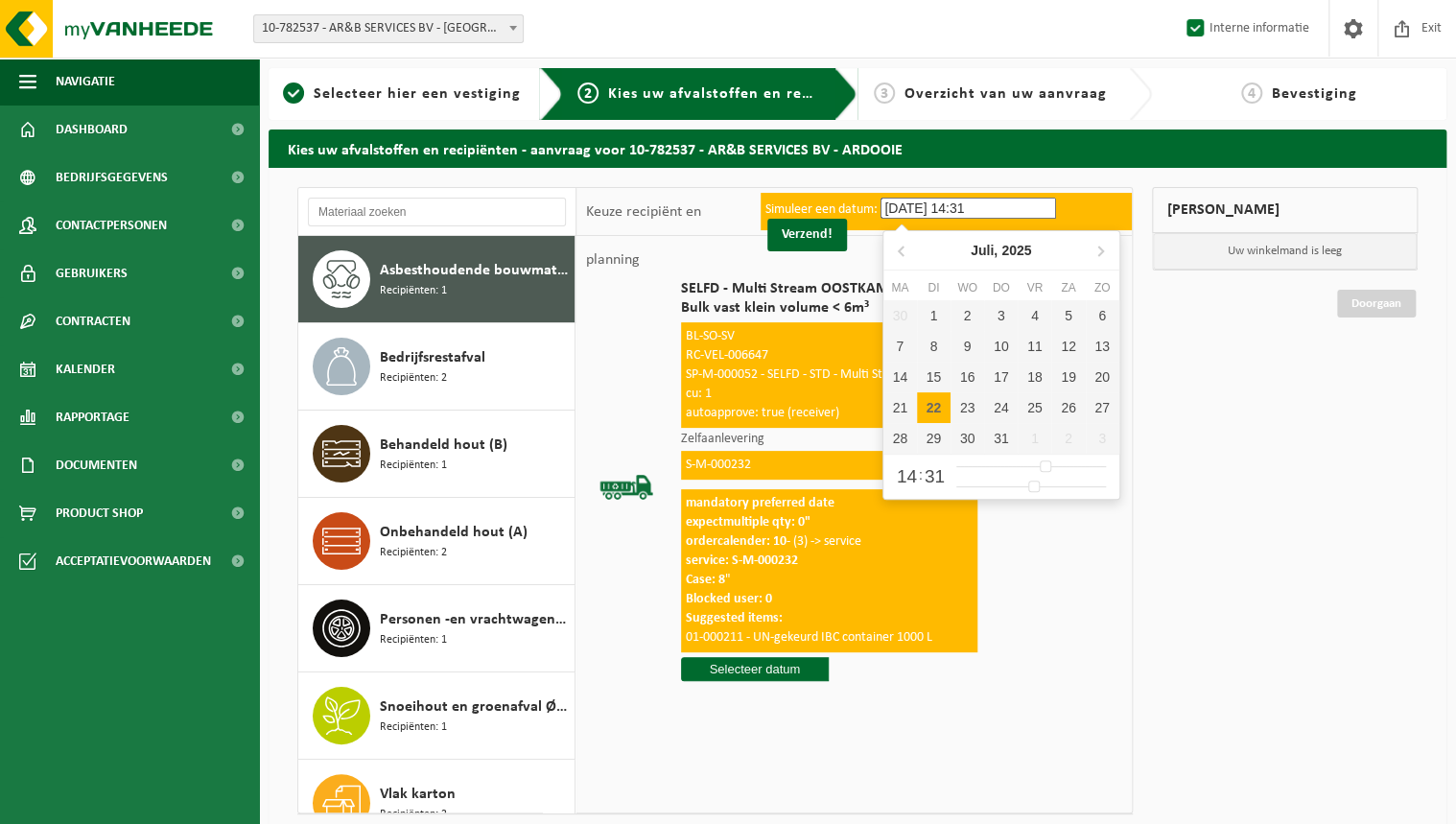
click at [965, 204] on input "22-07-2025 14:31" at bounding box center [968, 208] width 175 height 21
type input "22-07-2025 15:31"
type input "15"
type input "22-07-2025 14:31"
type input "14"
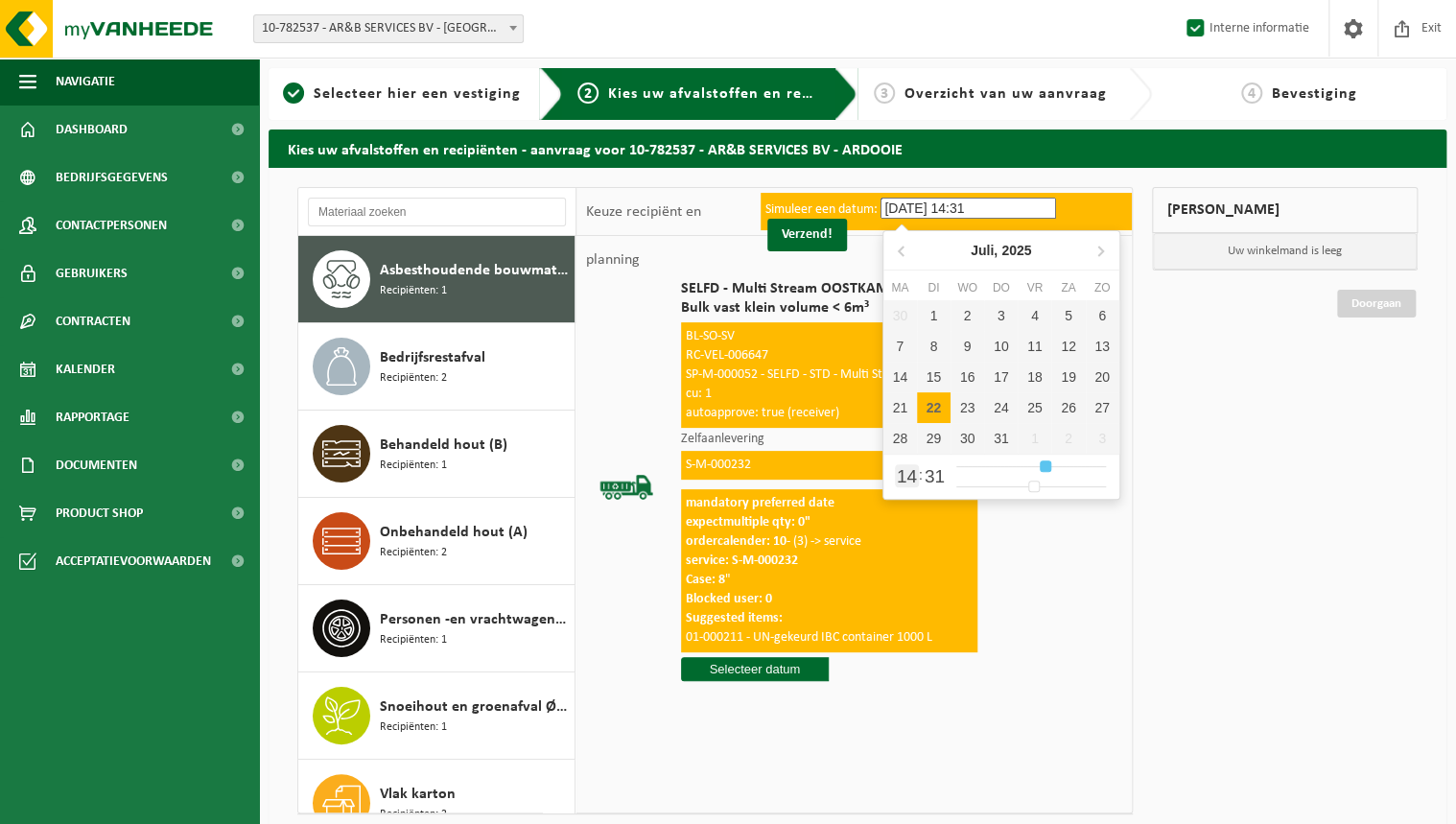
type input "22-07-2025 13:31"
type input "13"
type input "22-07-2025 12:31"
type input "12"
type input "22-07-2025 11:31"
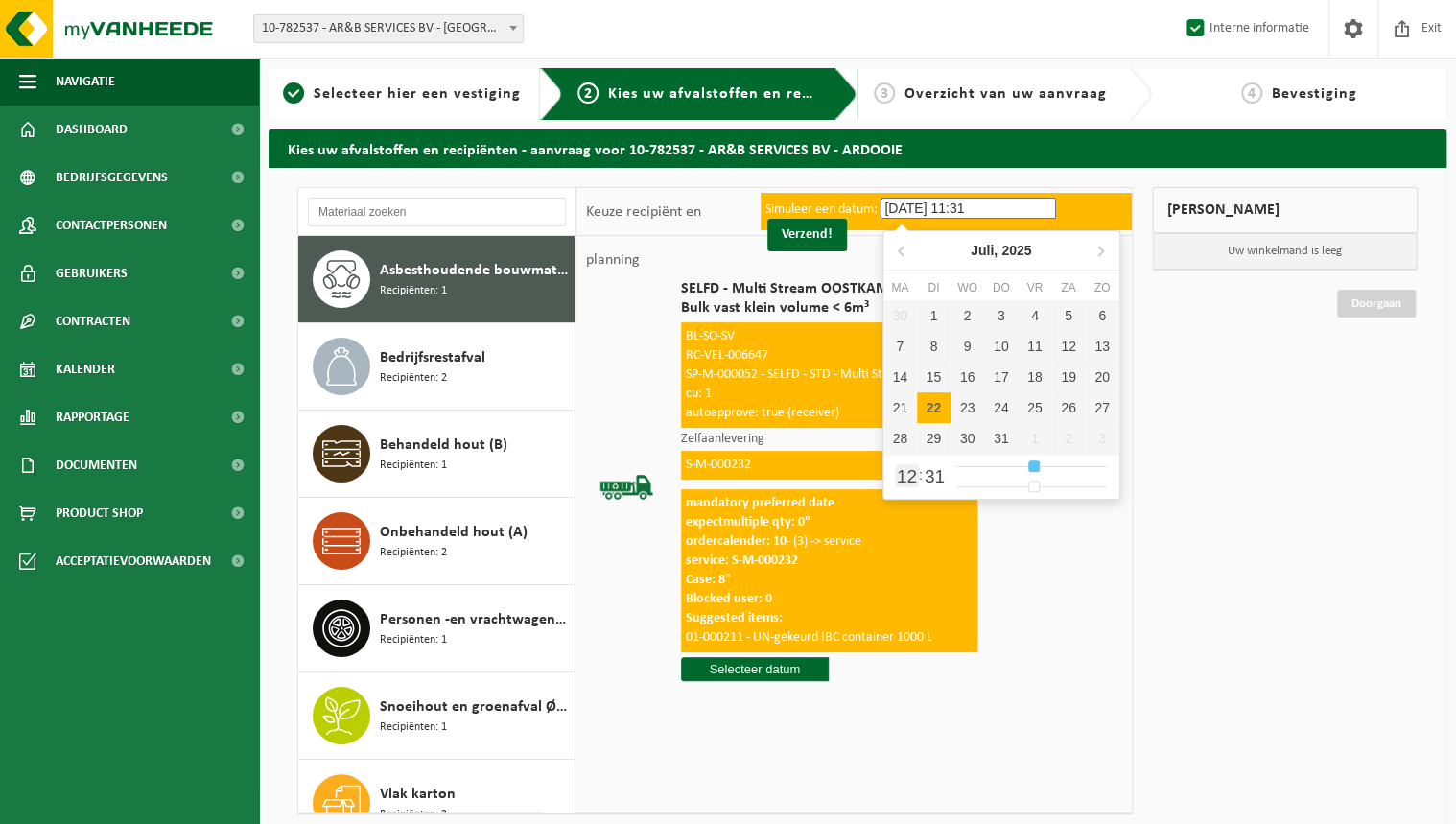
type input "11"
type input "22-07-2025 10:31"
type input "10"
type input "22-07-2025 09:31"
type input "9"
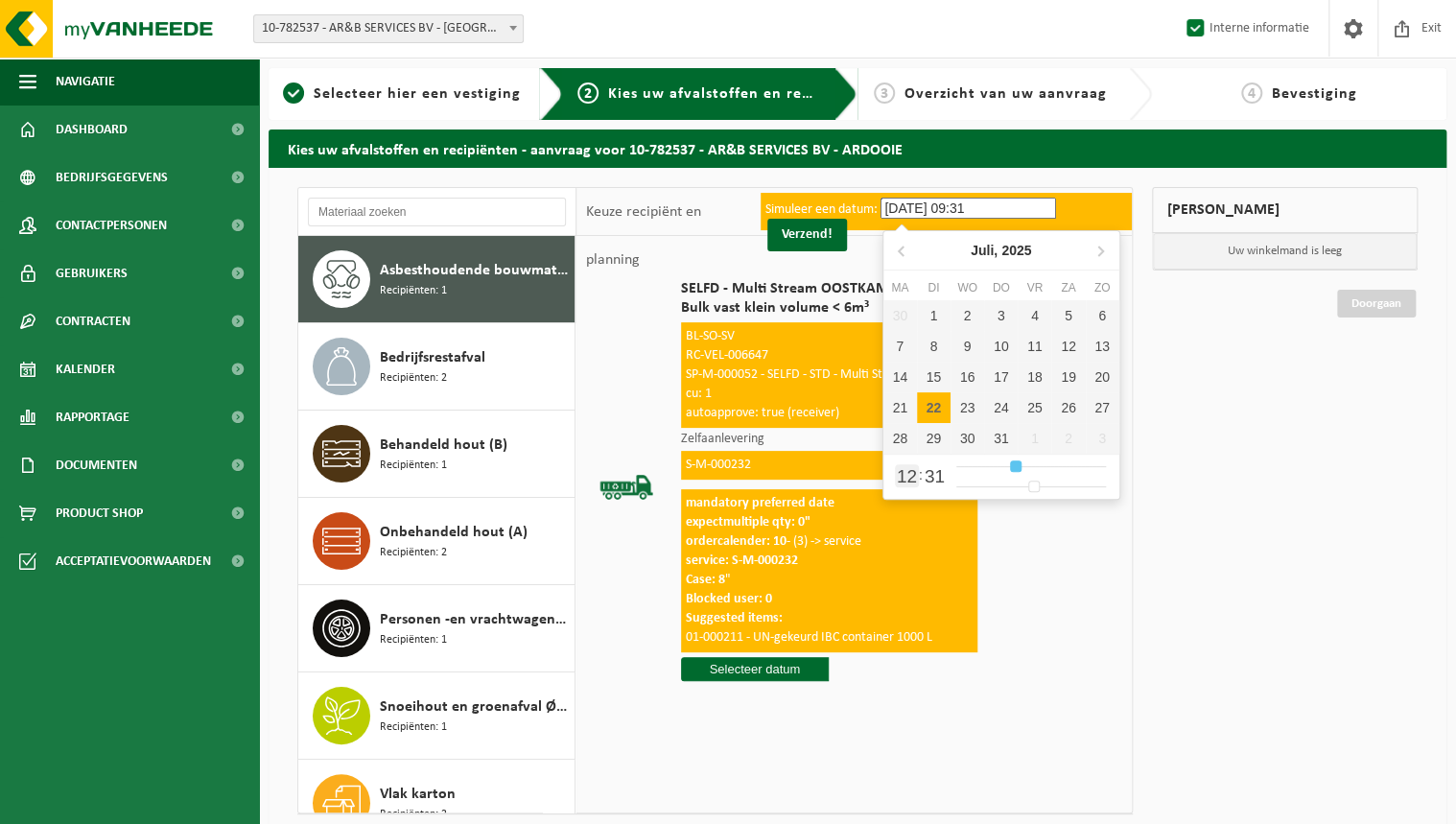
type input "22-07-2025 08:31"
drag, startPoint x: 1048, startPoint y: 464, endPoint x: 1010, endPoint y: 461, distance: 38.1
type input "8"
click at [1010, 461] on input "range" at bounding box center [1031, 466] width 150 height 17
click at [798, 235] on button "Verzend!" at bounding box center [807, 235] width 80 height 33
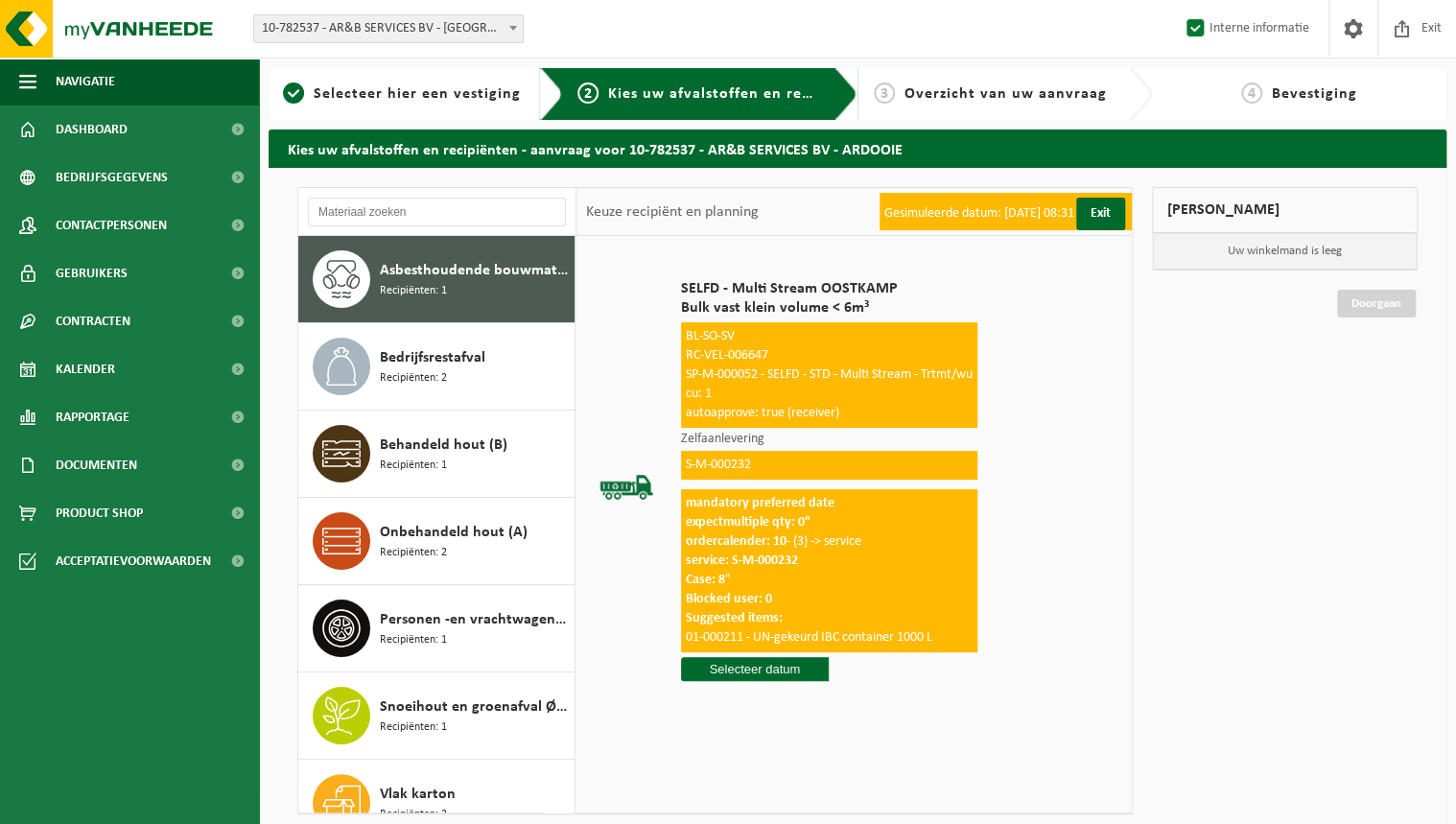
click at [818, 669] on input "text" at bounding box center [755, 669] width 149 height 24
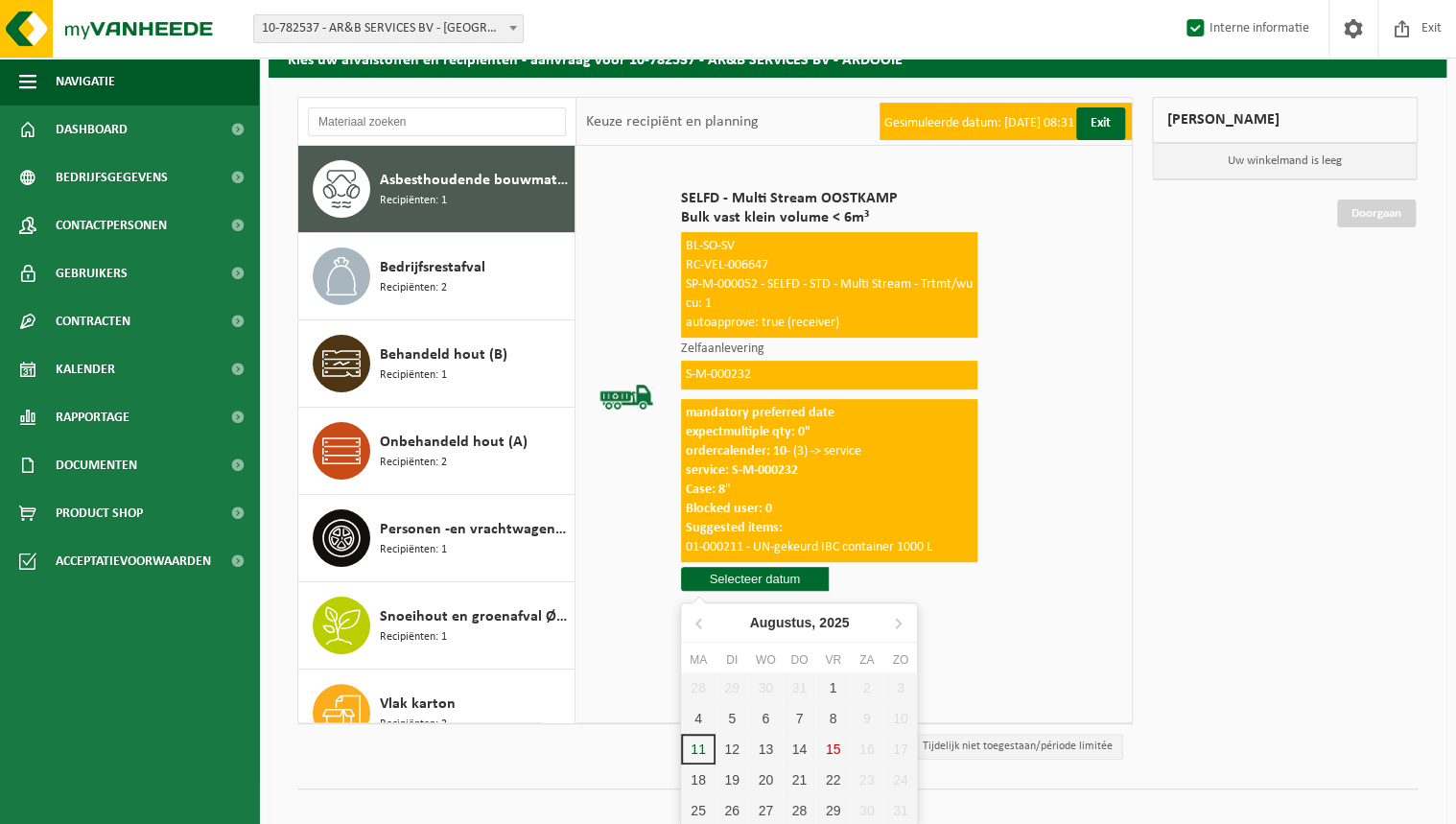
scroll to position [111, 0]
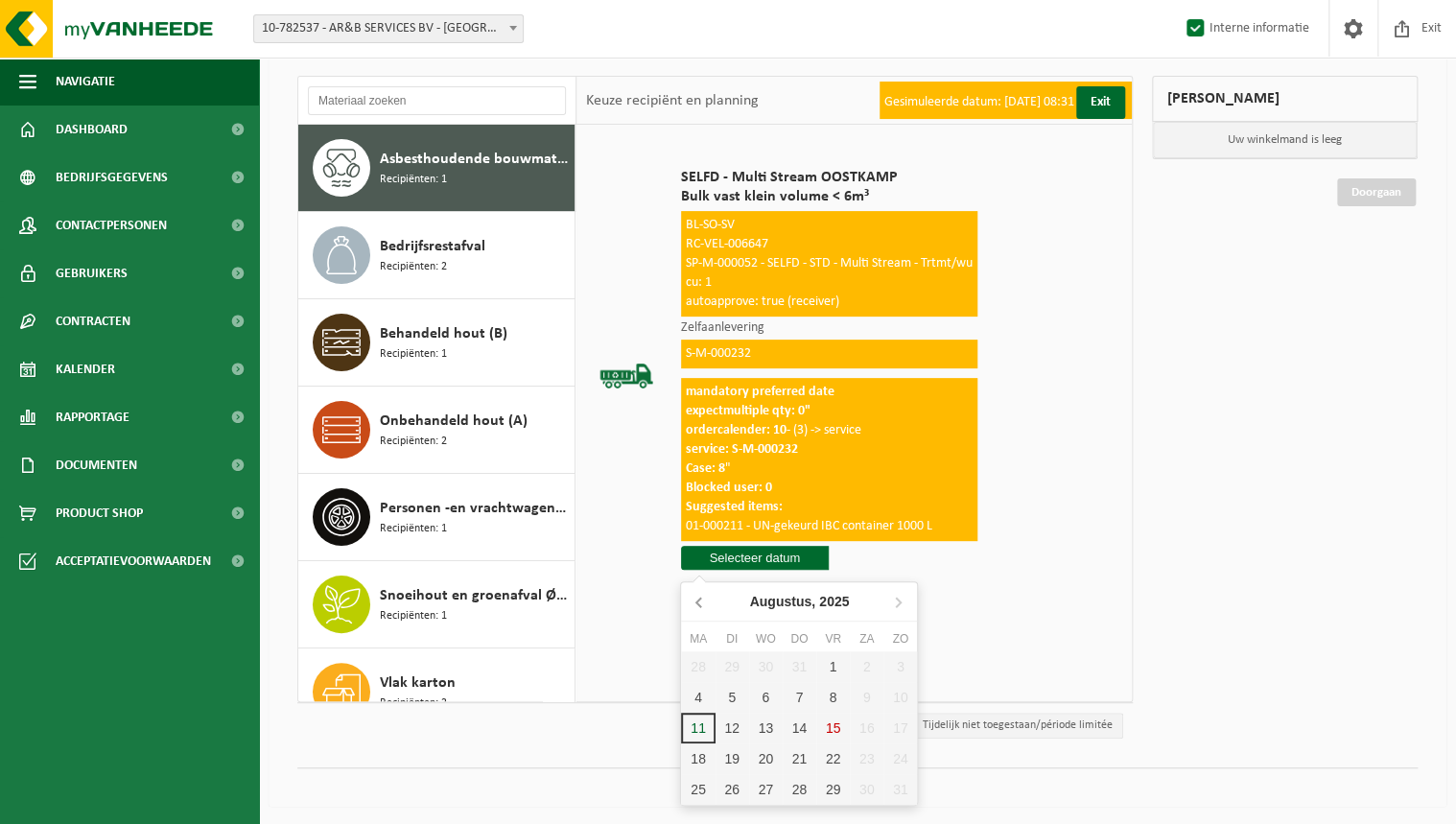
click at [697, 601] on icon at bounding box center [698, 603] width 5 height 10
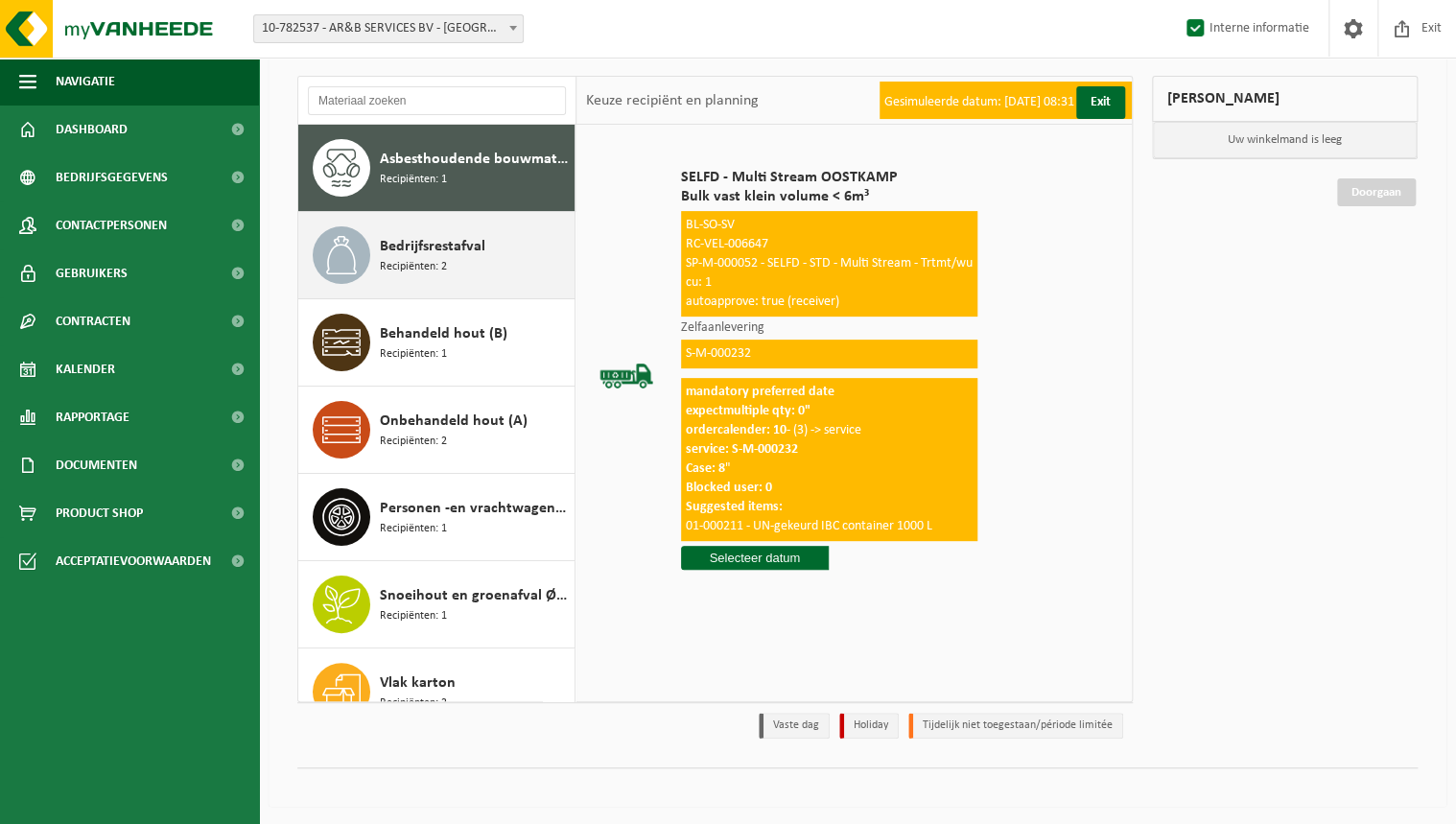
click at [422, 241] on span "Bedrijfsrestafval" at bounding box center [432, 246] width 105 height 23
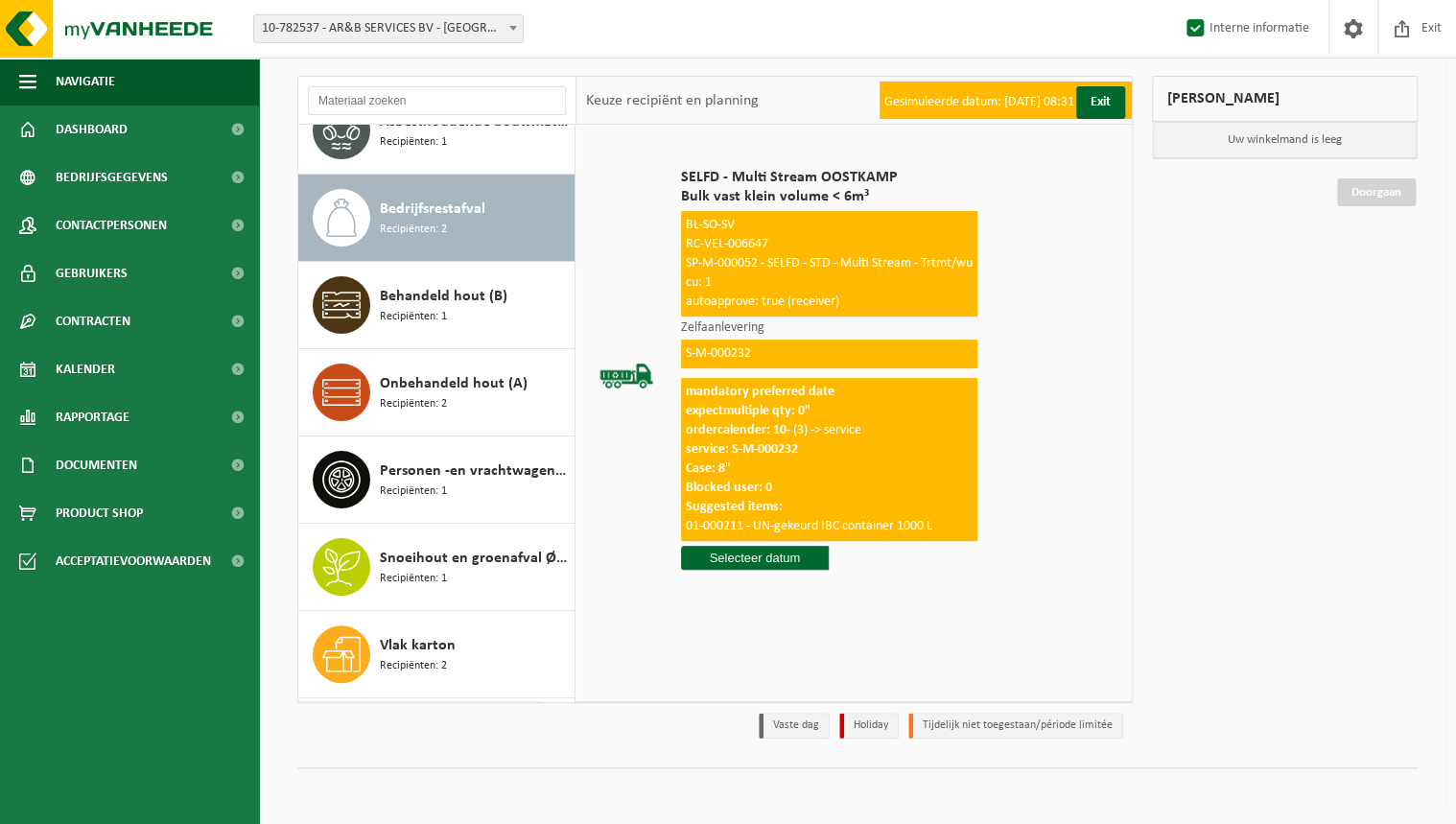
scroll to position [88, 0]
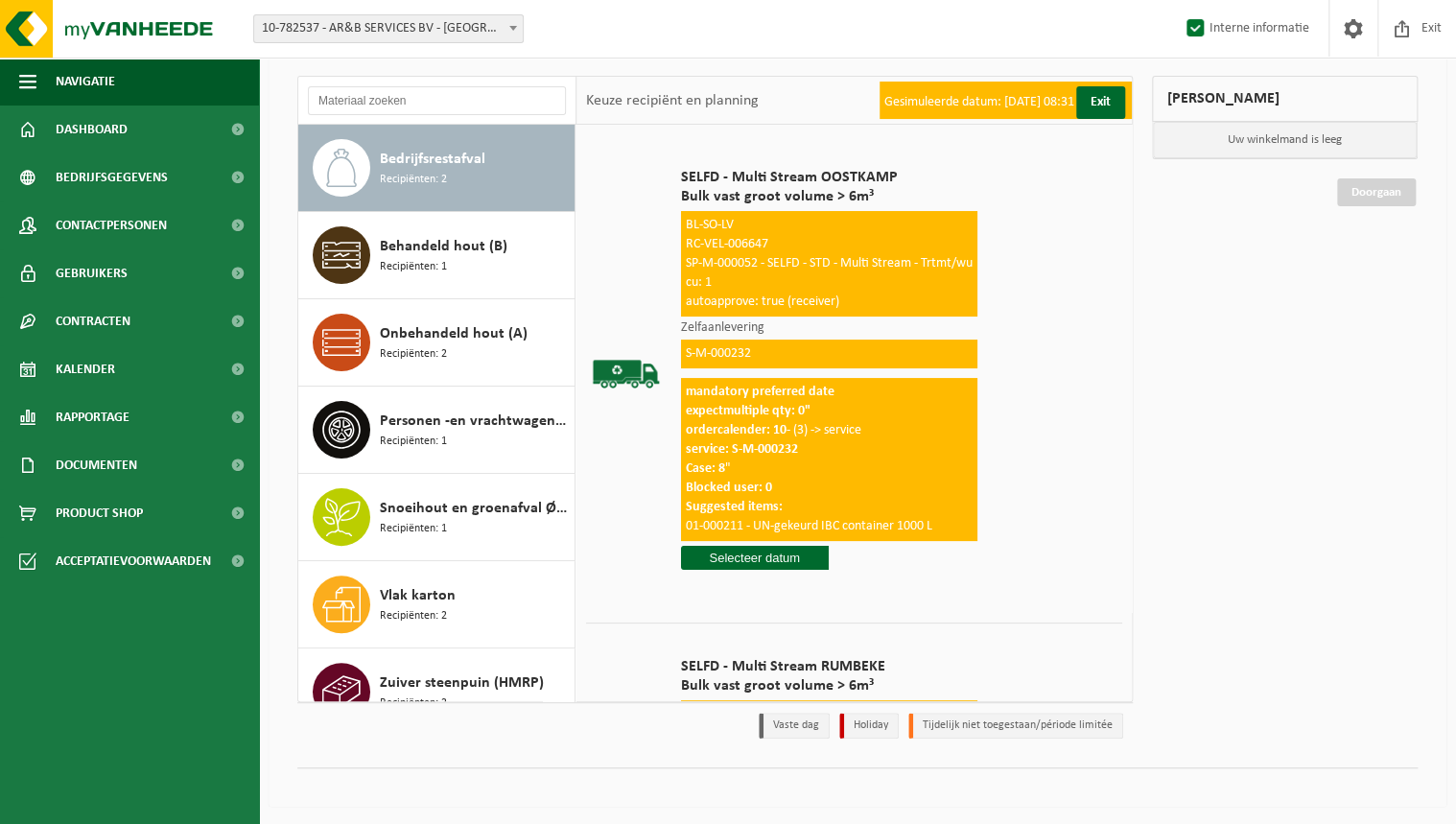
click at [745, 566] on input "text" at bounding box center [755, 558] width 149 height 24
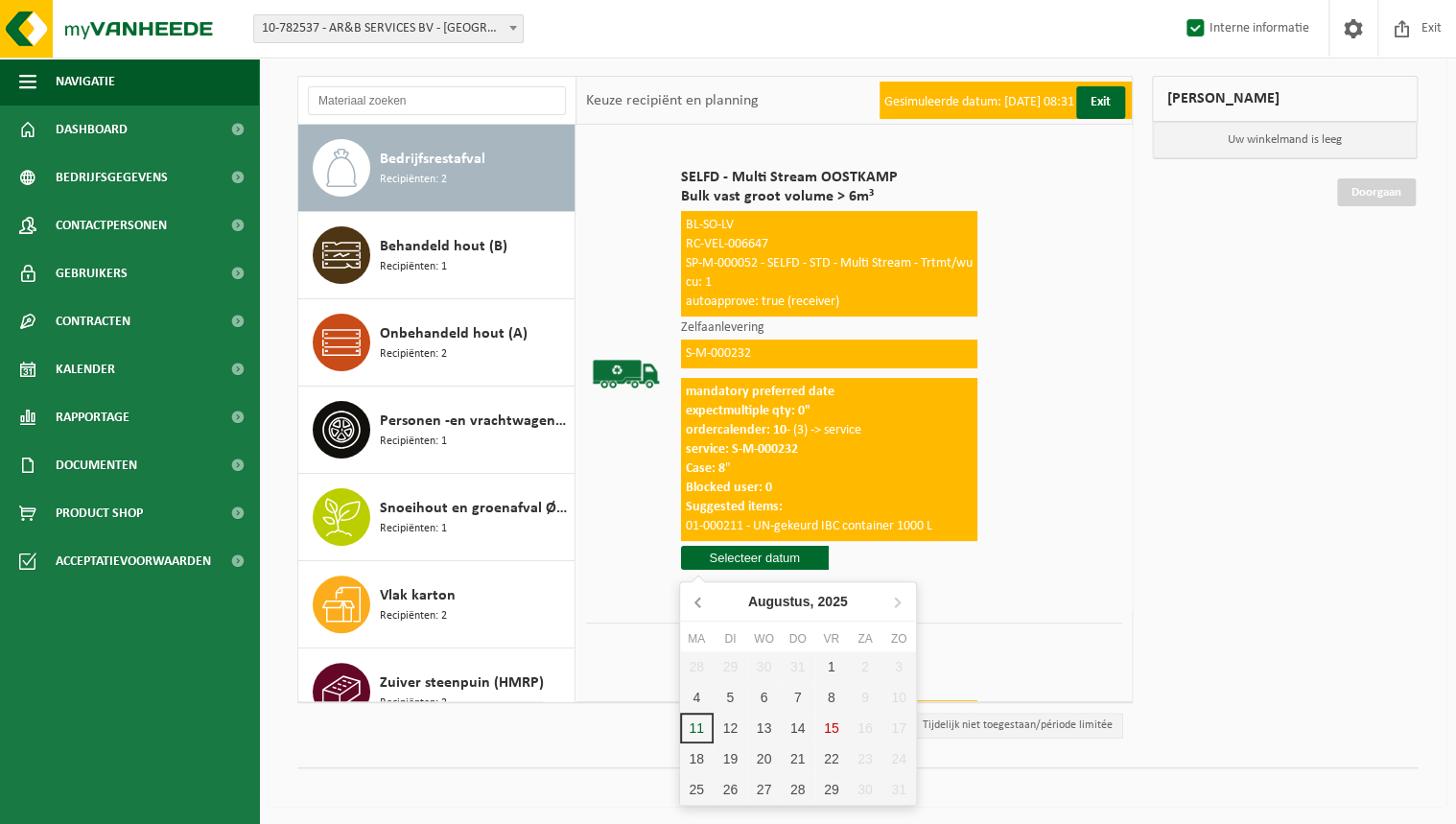
click at [694, 603] on icon at bounding box center [698, 601] width 31 height 31
click at [764, 551] on input "text" at bounding box center [755, 558] width 149 height 24
click at [771, 759] on div "23" at bounding box center [763, 759] width 33 height 31
type input "Van [DATE]"
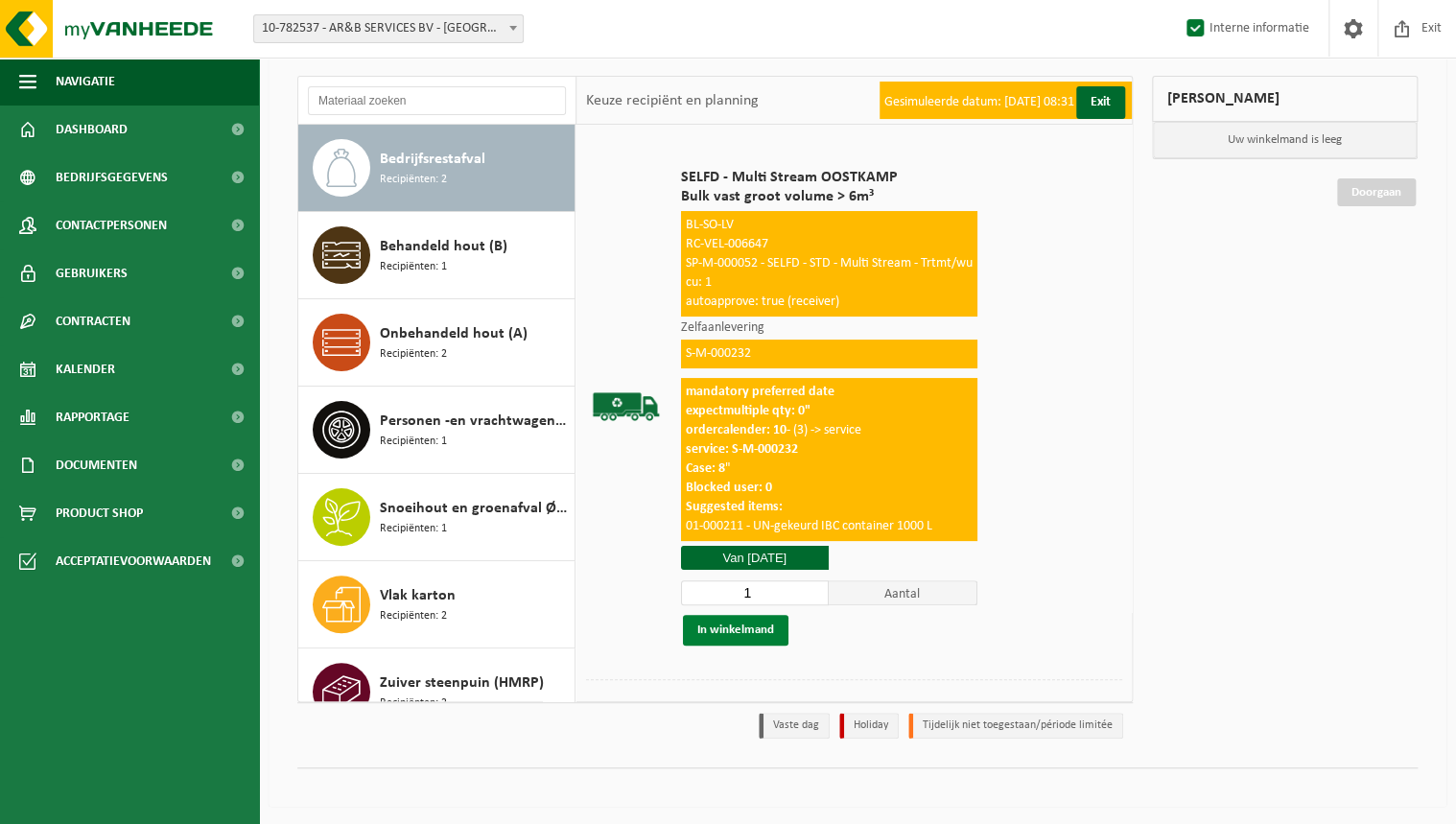
click at [769, 639] on button "In winkelmand" at bounding box center [735, 630] width 105 height 31
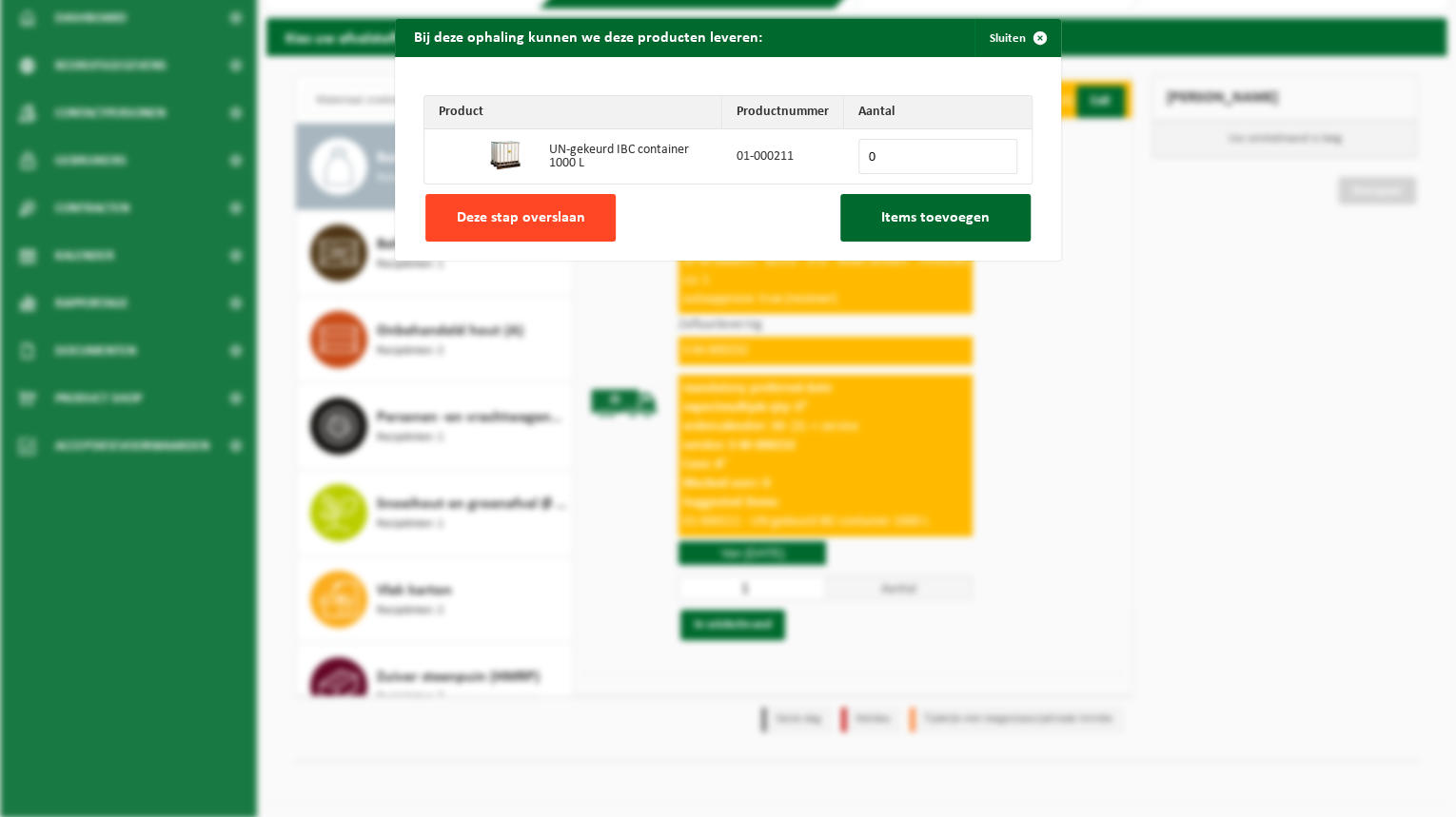
click at [548, 225] on span "Deze stap overslaan" at bounding box center [520, 218] width 128 height 16
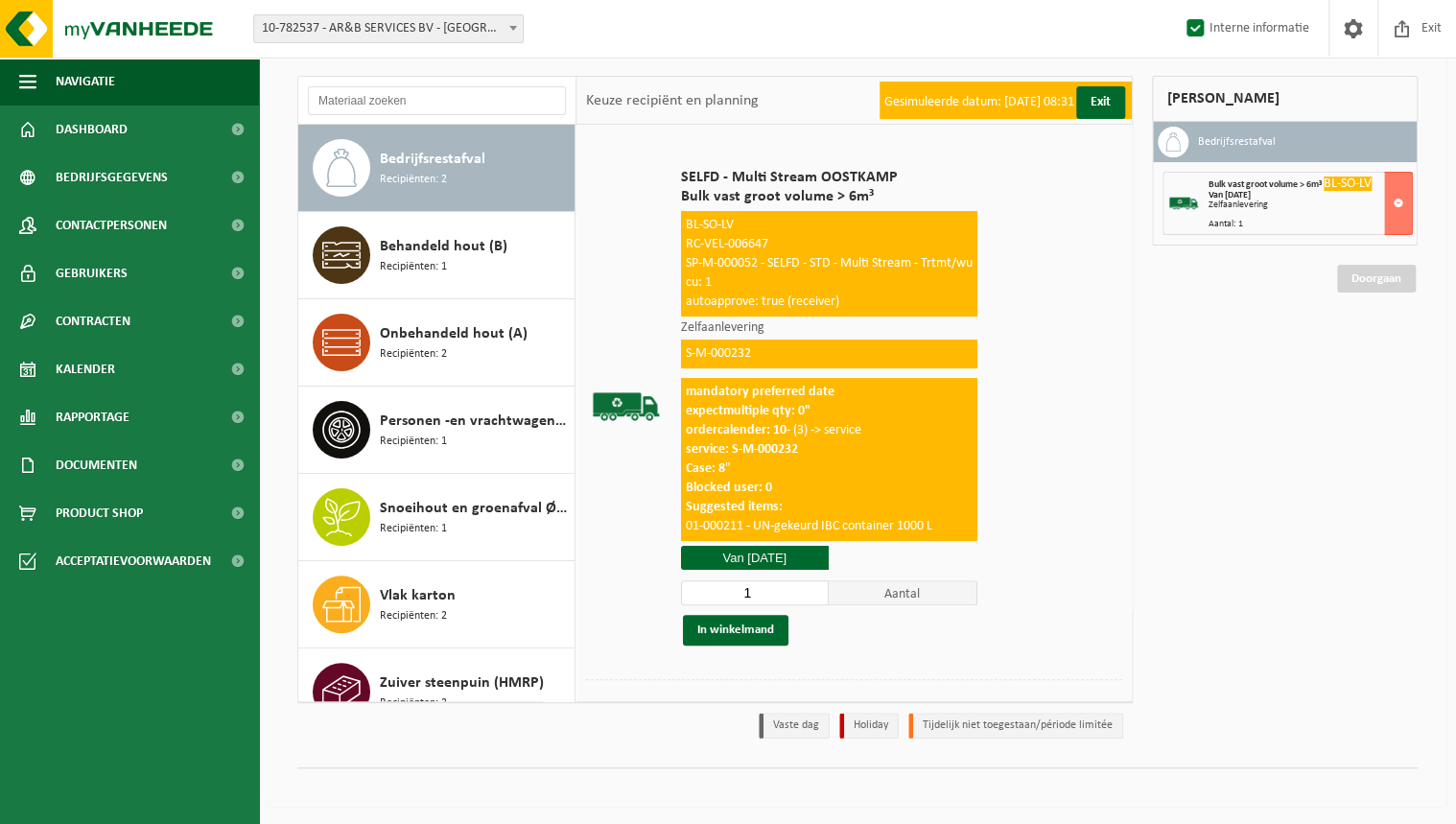
click at [1395, 292] on div "Mijn winkelmand Bedrijfsrestafval Bulk vast groot volume > 6m³ BL-SO-LV Van [DA…" at bounding box center [1285, 412] width 285 height 673
click at [1394, 284] on link "Doorgaan" at bounding box center [1376, 279] width 79 height 28
click at [1393, 194] on button at bounding box center [1398, 203] width 29 height 63
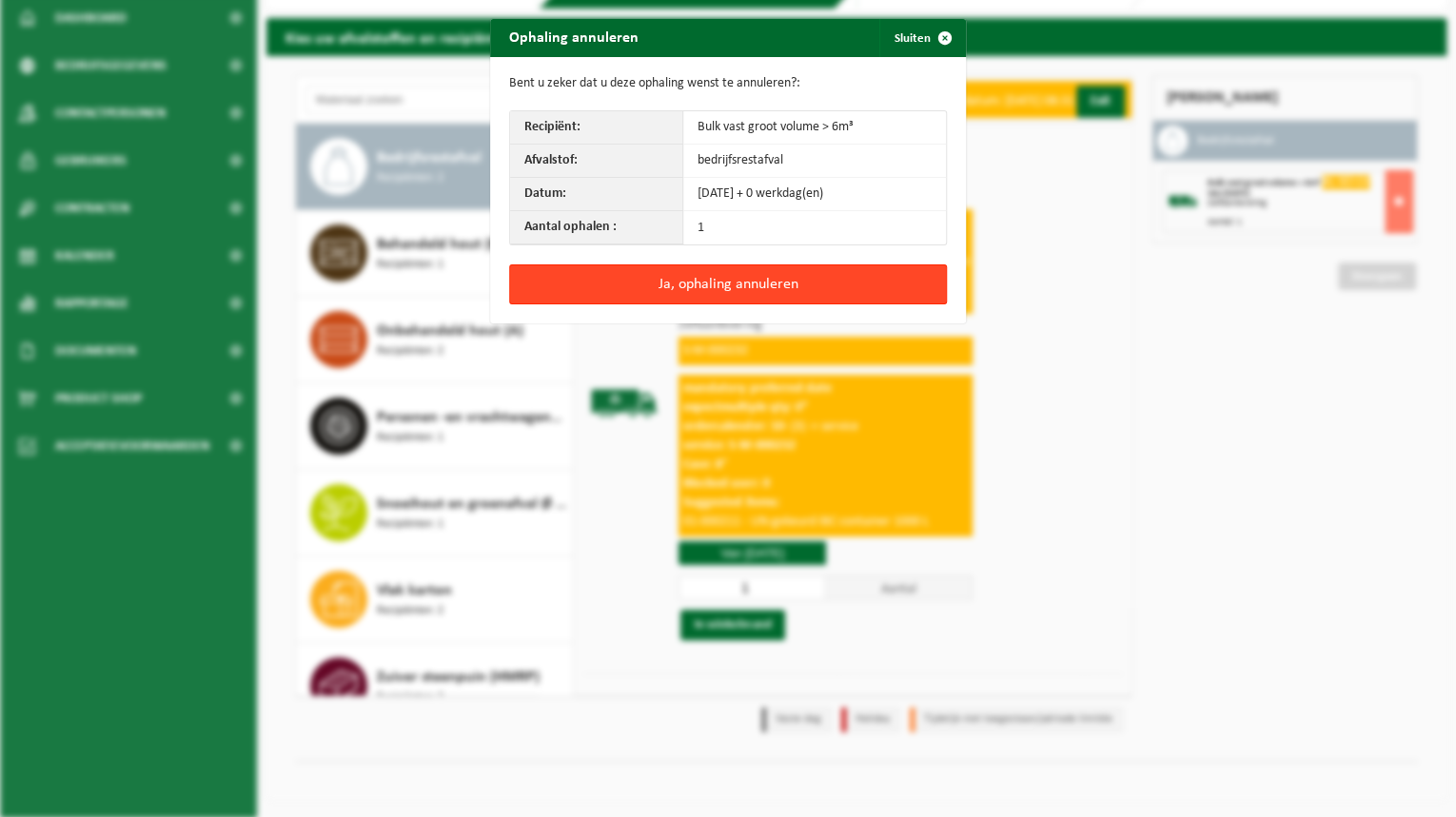
click at [788, 279] on button "Ja, ophaling annuleren" at bounding box center [728, 284] width 438 height 40
